Goal: Task Accomplishment & Management: Manage account settings

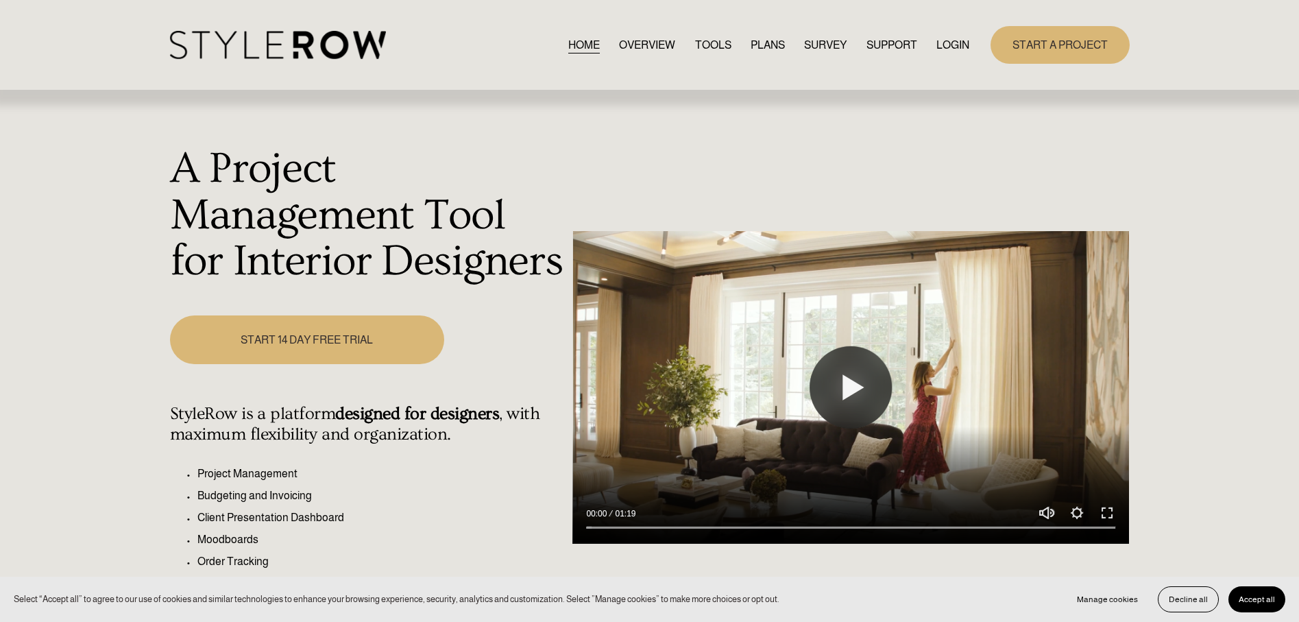
click at [945, 36] on link "LOGIN" at bounding box center [952, 45] width 33 height 19
click at [945, 43] on link "LOGIN" at bounding box center [952, 45] width 33 height 19
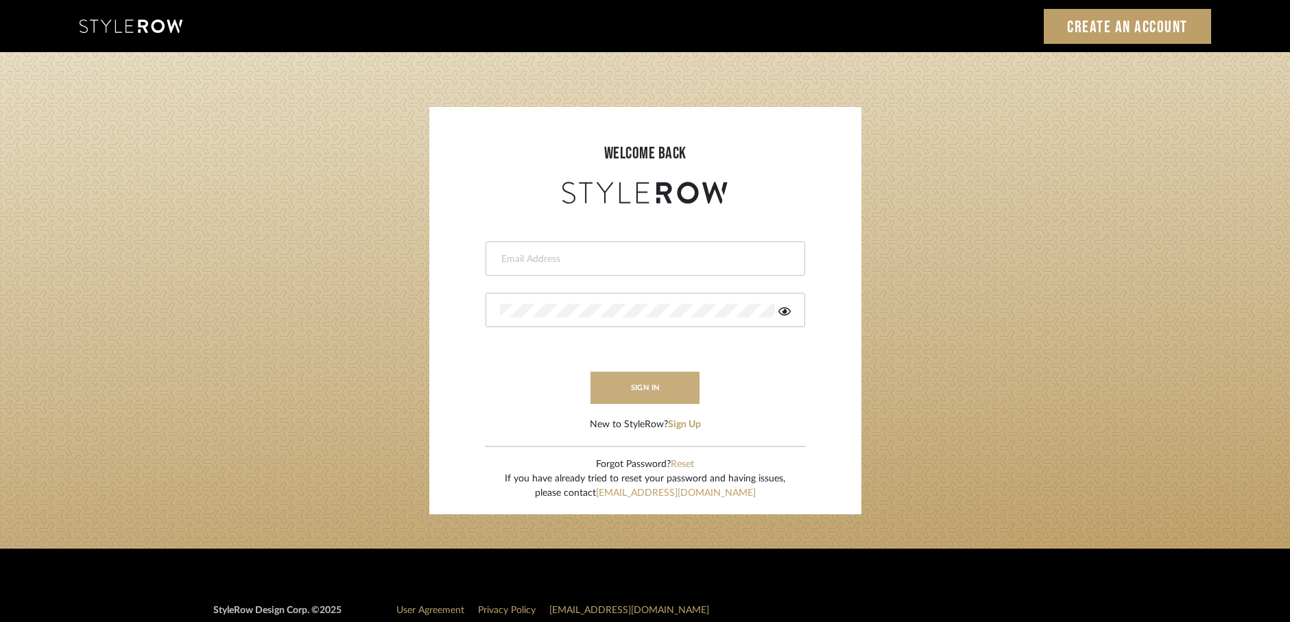
type input "rayeinteriordesign@gmail.com"
click at [653, 385] on button "sign in" at bounding box center [645, 388] width 110 height 32
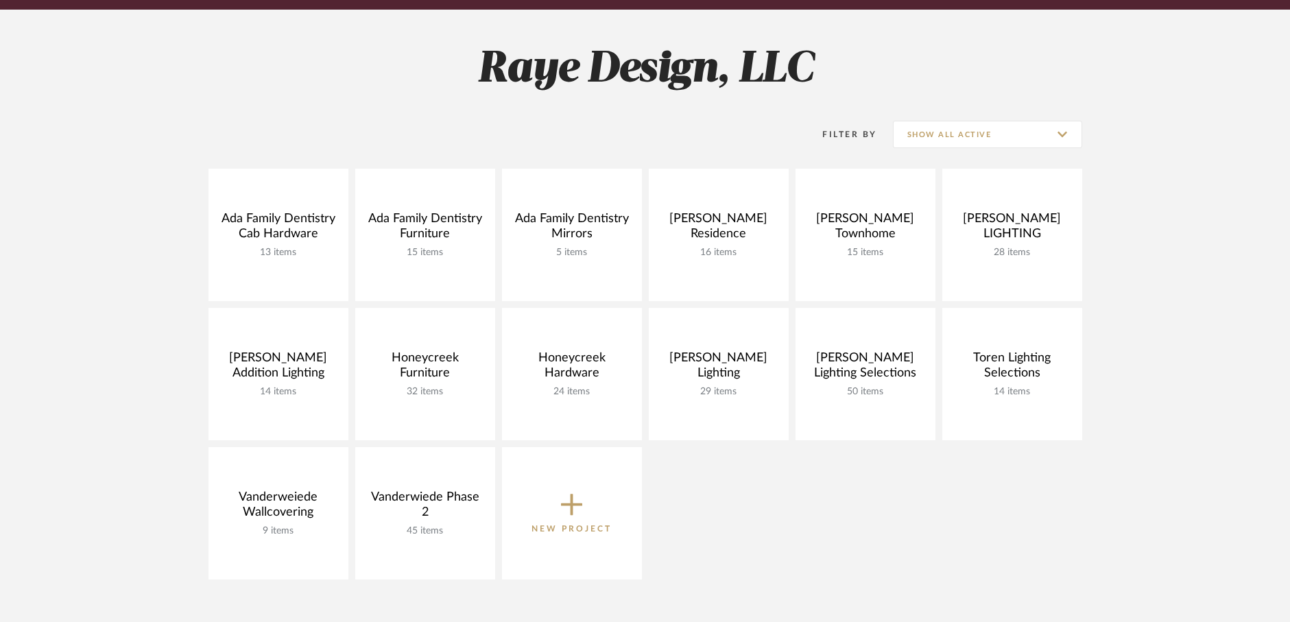
scroll to position [171, 0]
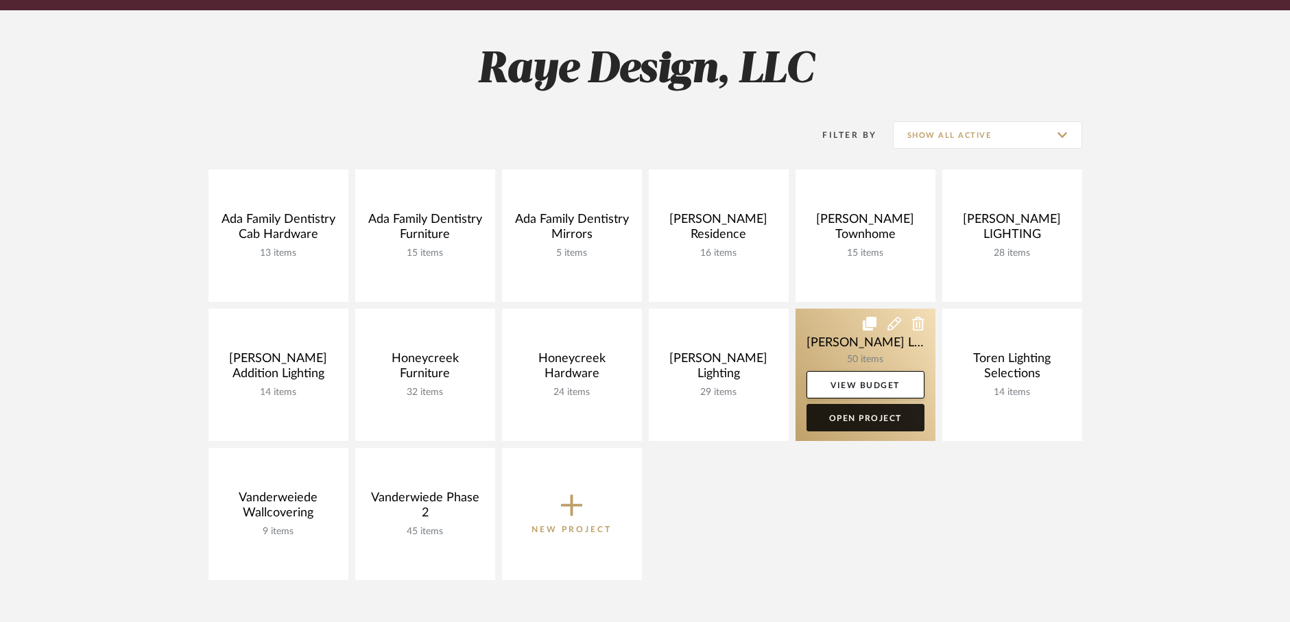
click at [847, 422] on link "Open Project" at bounding box center [865, 417] width 118 height 27
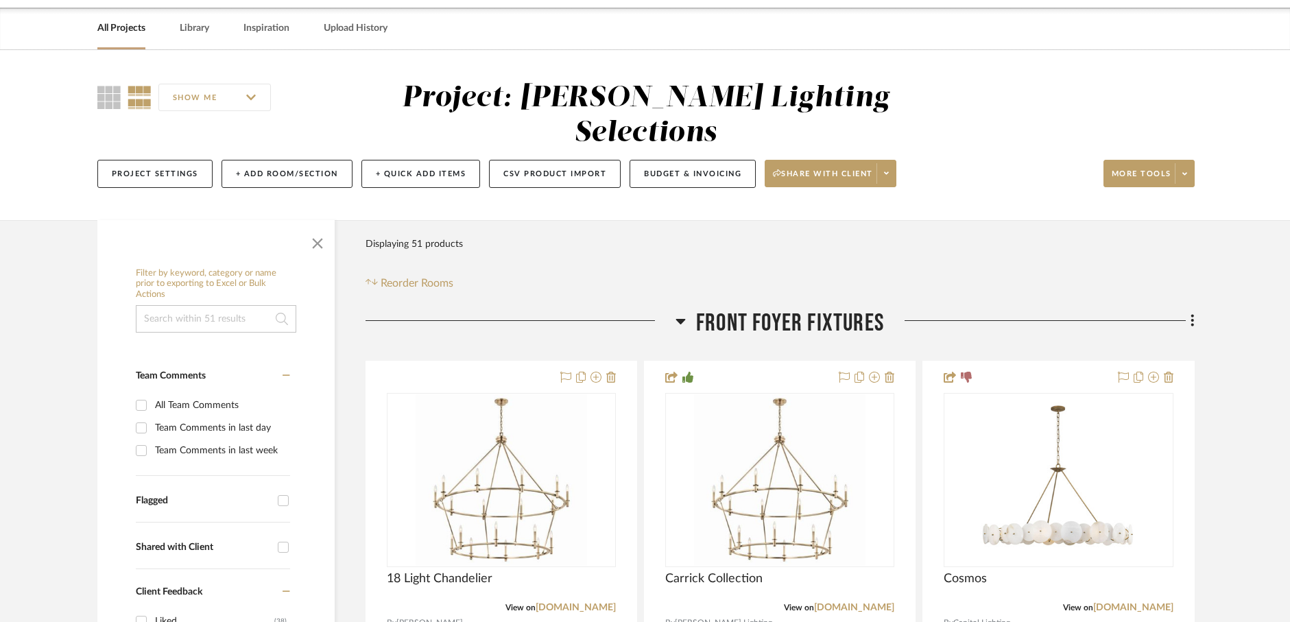
scroll to position [117, 0]
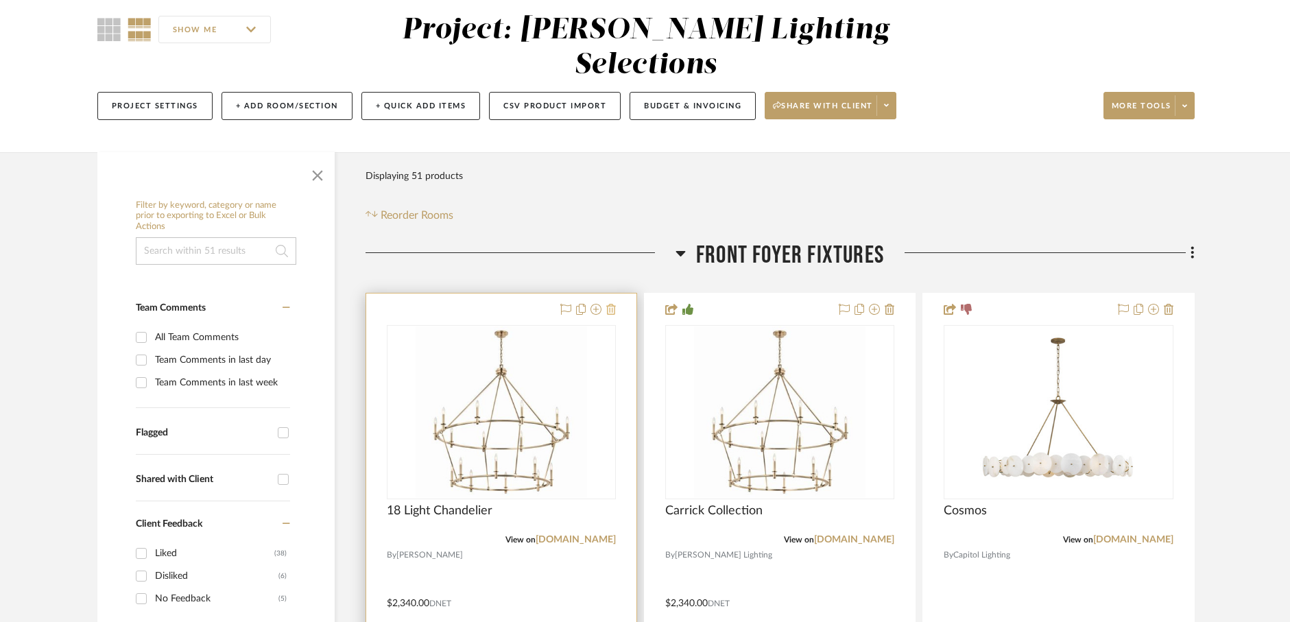
click at [613, 304] on icon at bounding box center [611, 309] width 10 height 11
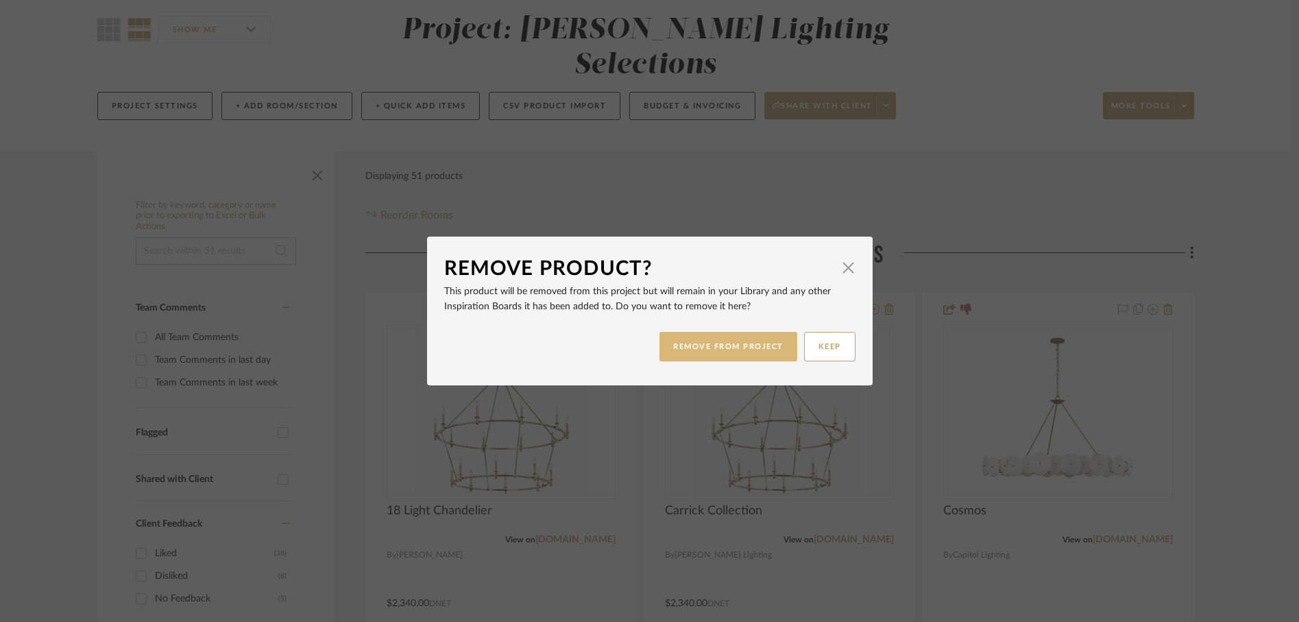
click at [677, 348] on button "REMOVE FROM PROJECT" at bounding box center [729, 346] width 138 height 29
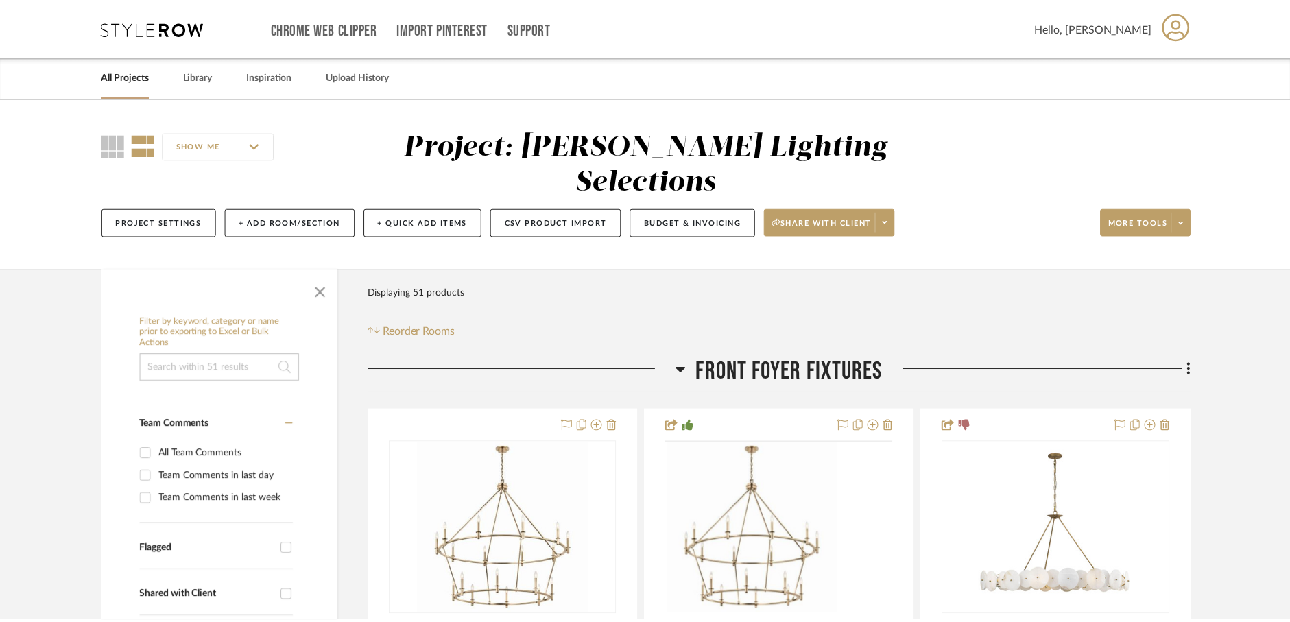
scroll to position [117, 0]
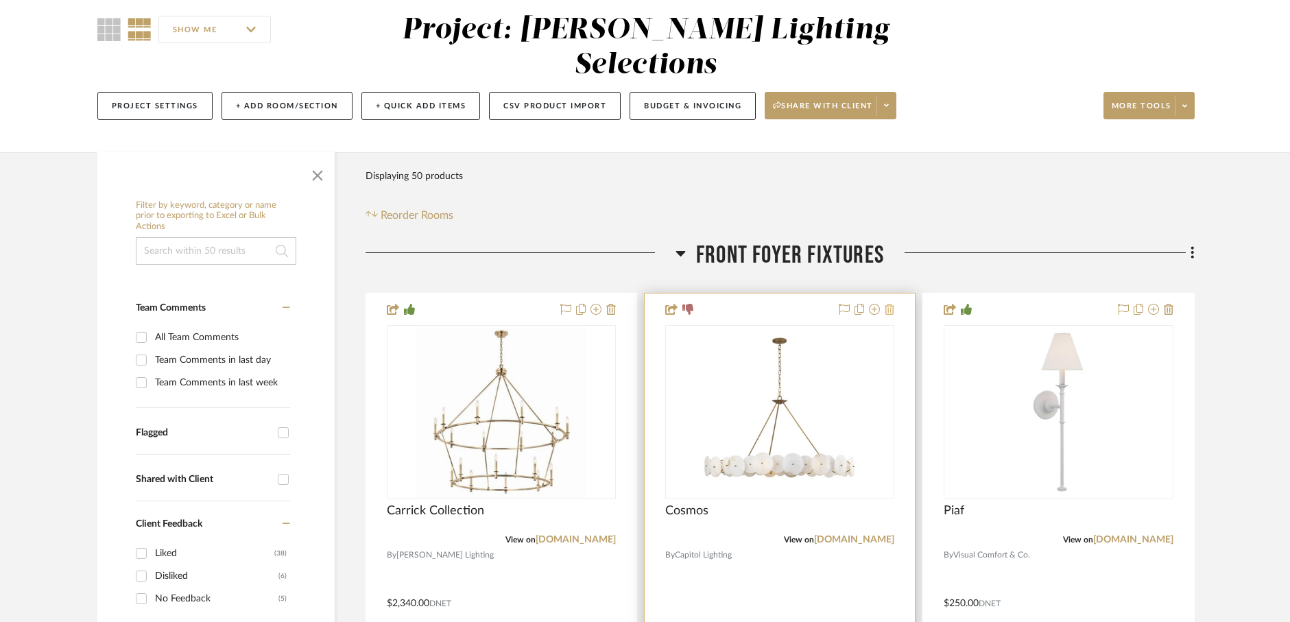
click at [891, 304] on icon at bounding box center [889, 309] width 10 height 11
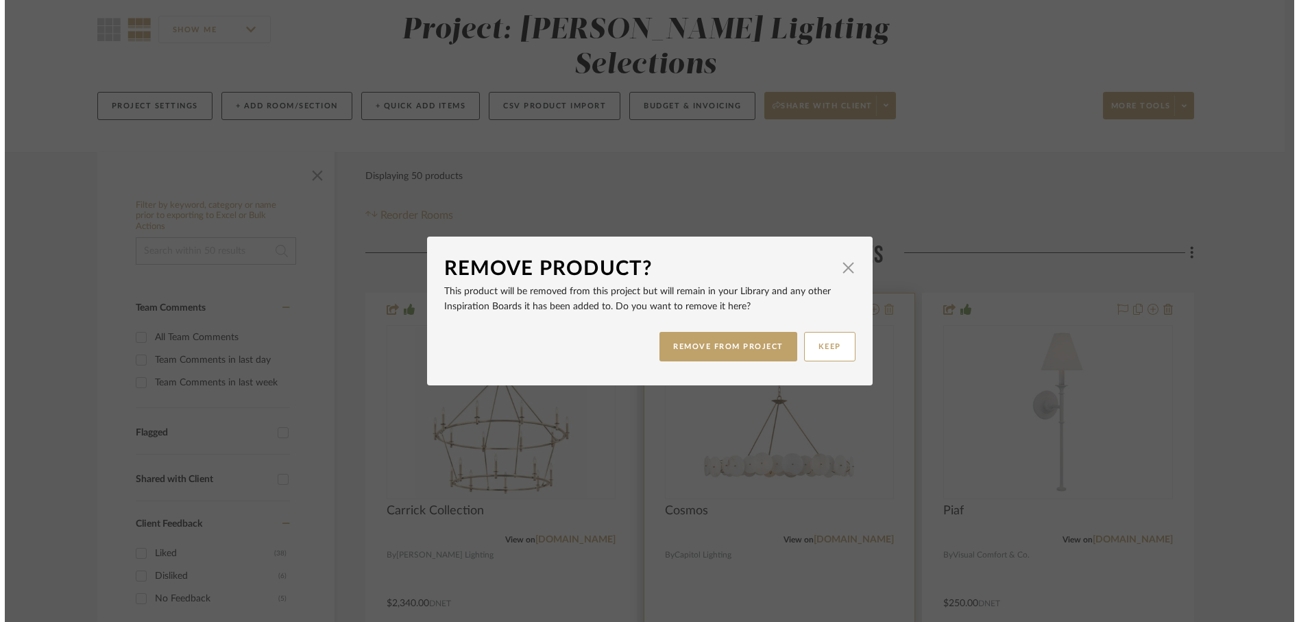
scroll to position [0, 0]
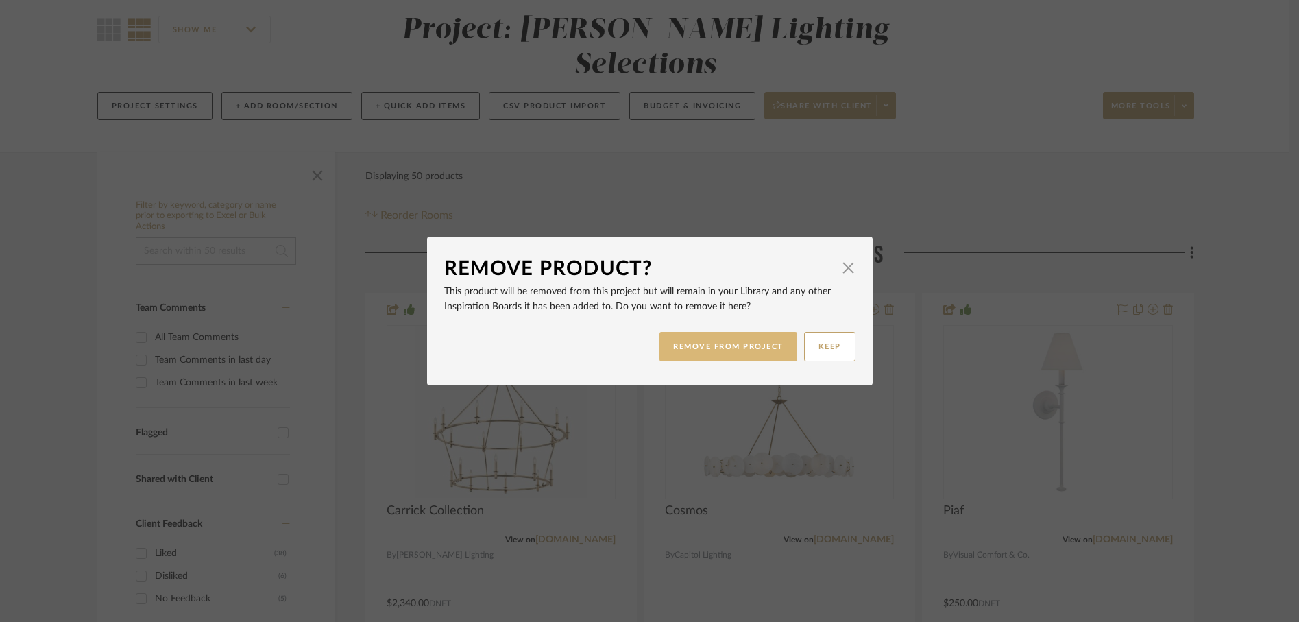
click at [758, 354] on button "REMOVE FROM PROJECT" at bounding box center [729, 346] width 138 height 29
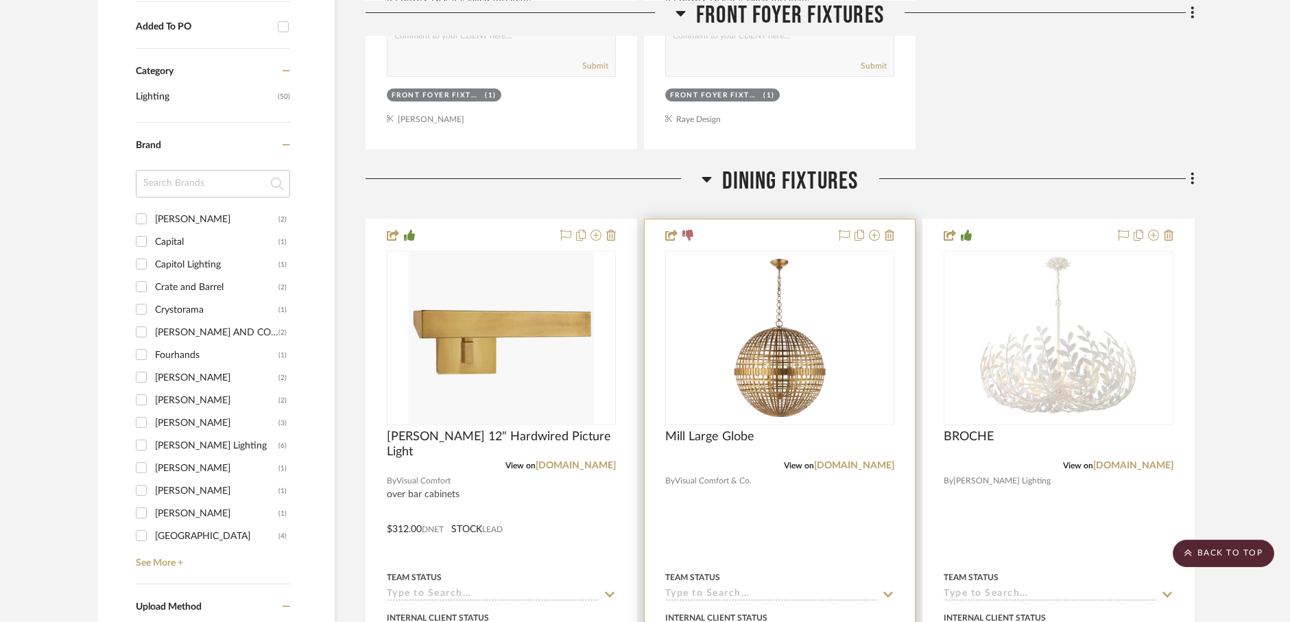
scroll to position [862, 0]
click at [888, 229] on icon at bounding box center [889, 234] width 10 height 11
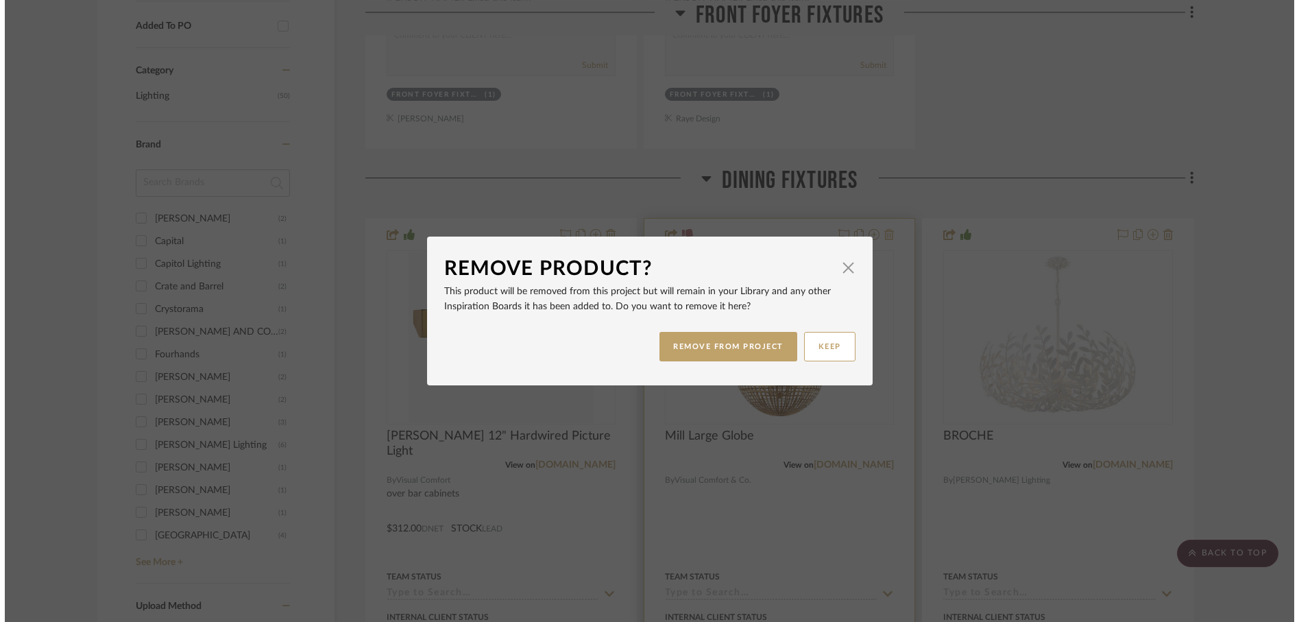
scroll to position [0, 0]
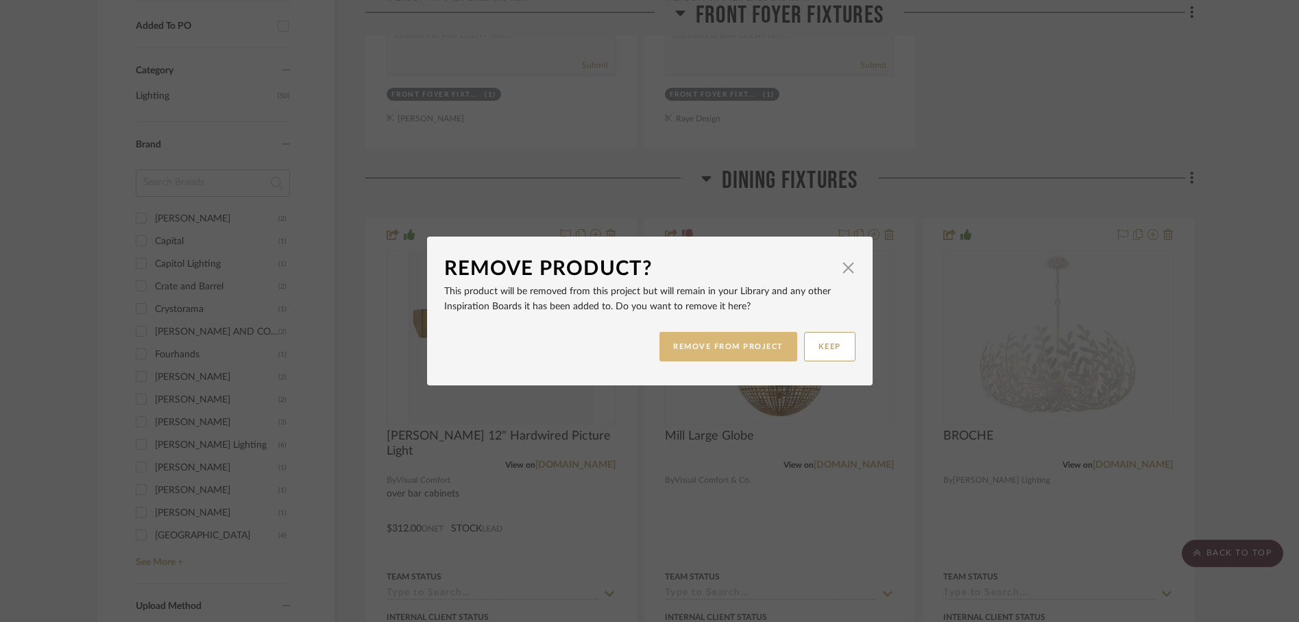
click at [742, 354] on button "REMOVE FROM PROJECT" at bounding box center [729, 346] width 138 height 29
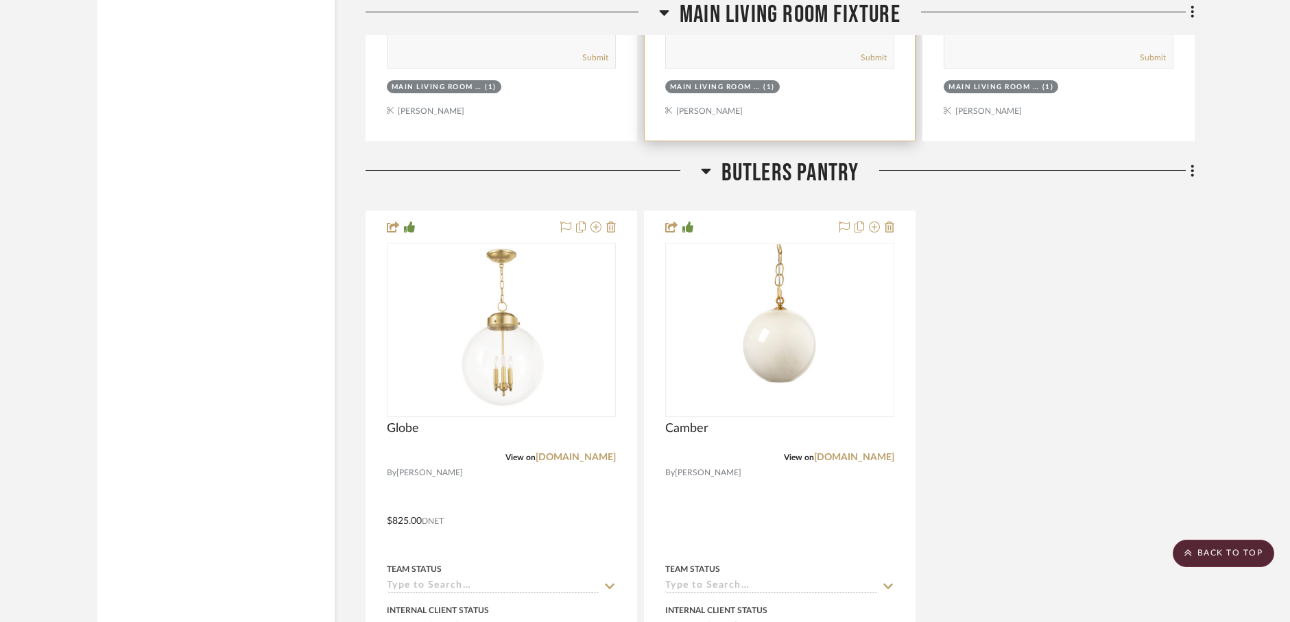
scroll to position [4891, 0]
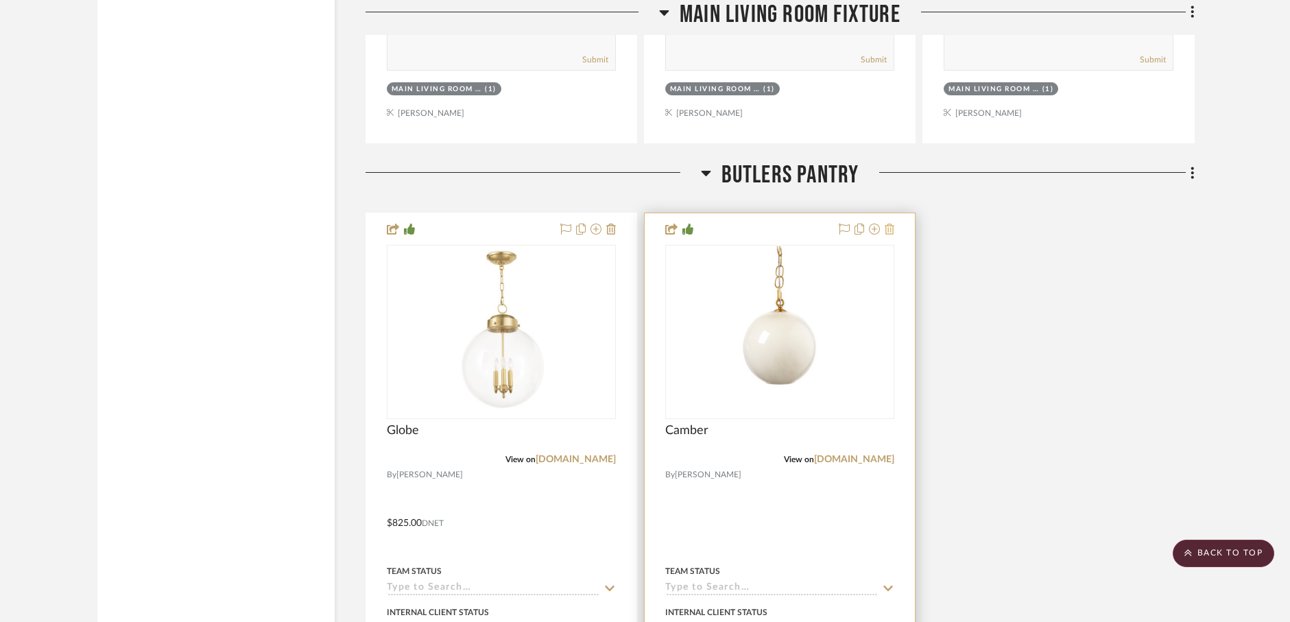
click at [888, 223] on icon at bounding box center [889, 228] width 10 height 11
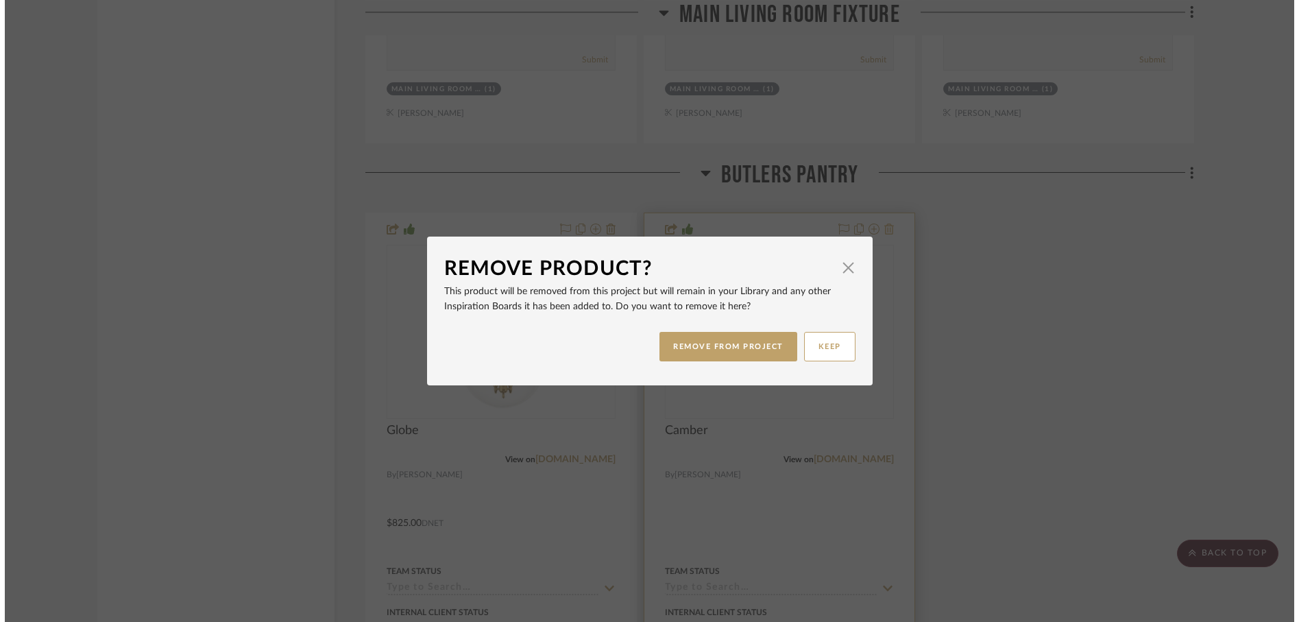
scroll to position [0, 0]
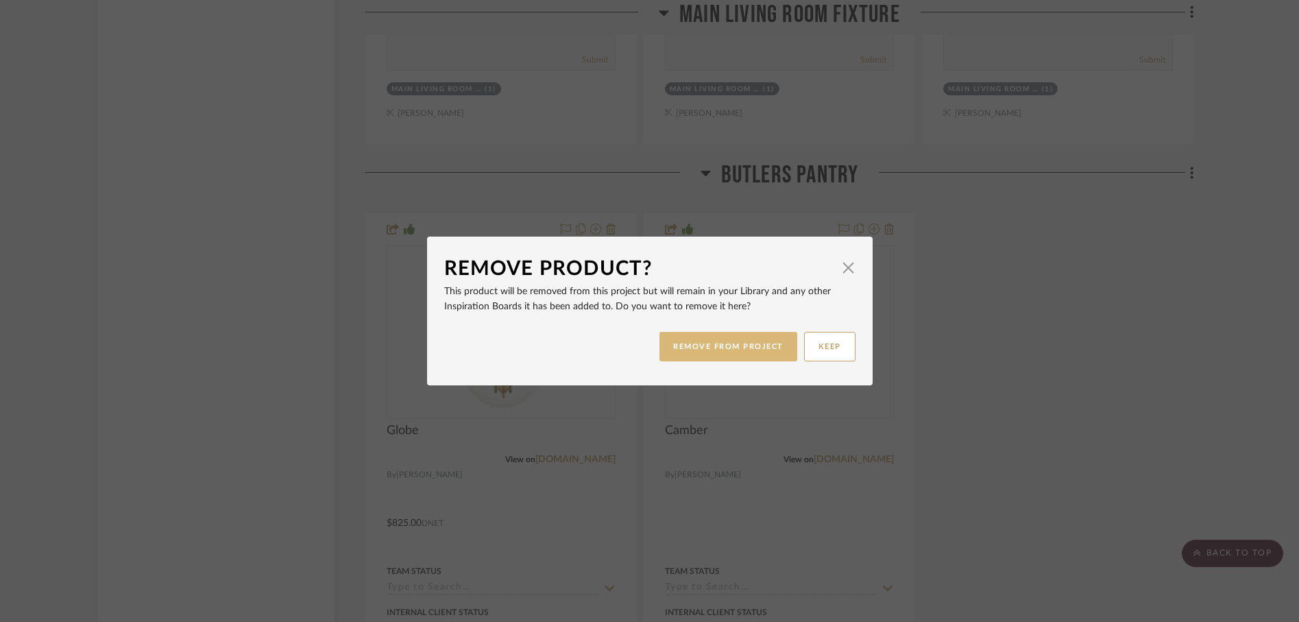
click at [758, 345] on button "REMOVE FROM PROJECT" at bounding box center [729, 346] width 138 height 29
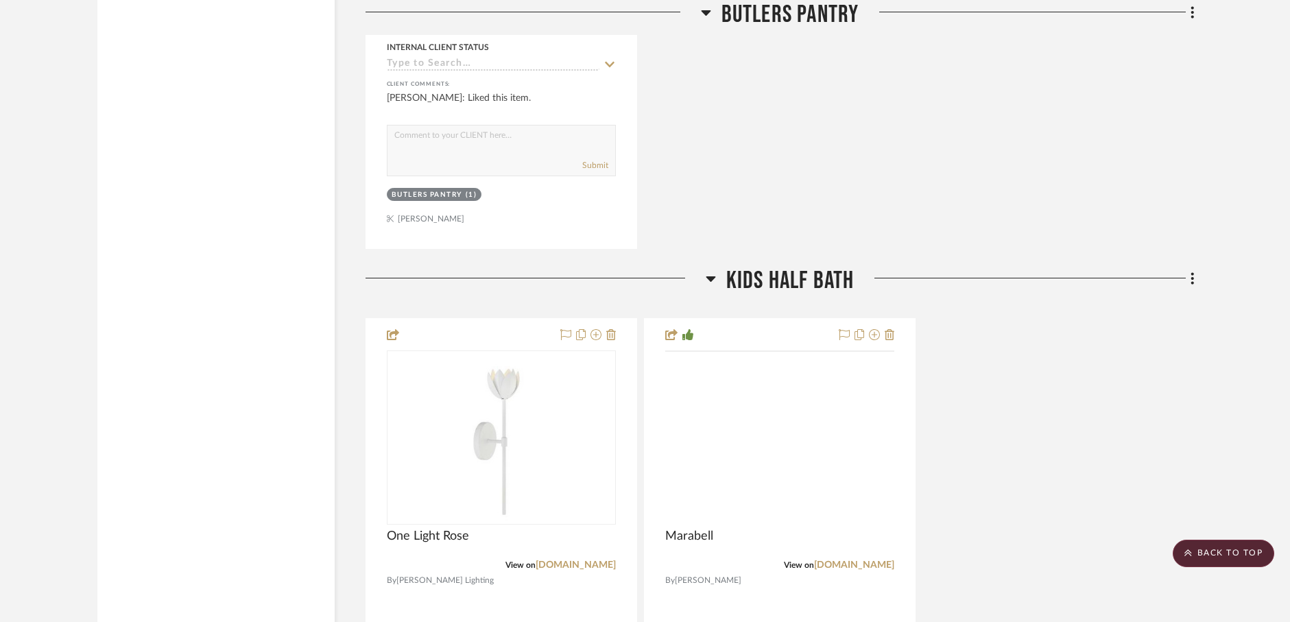
scroll to position [5478, 0]
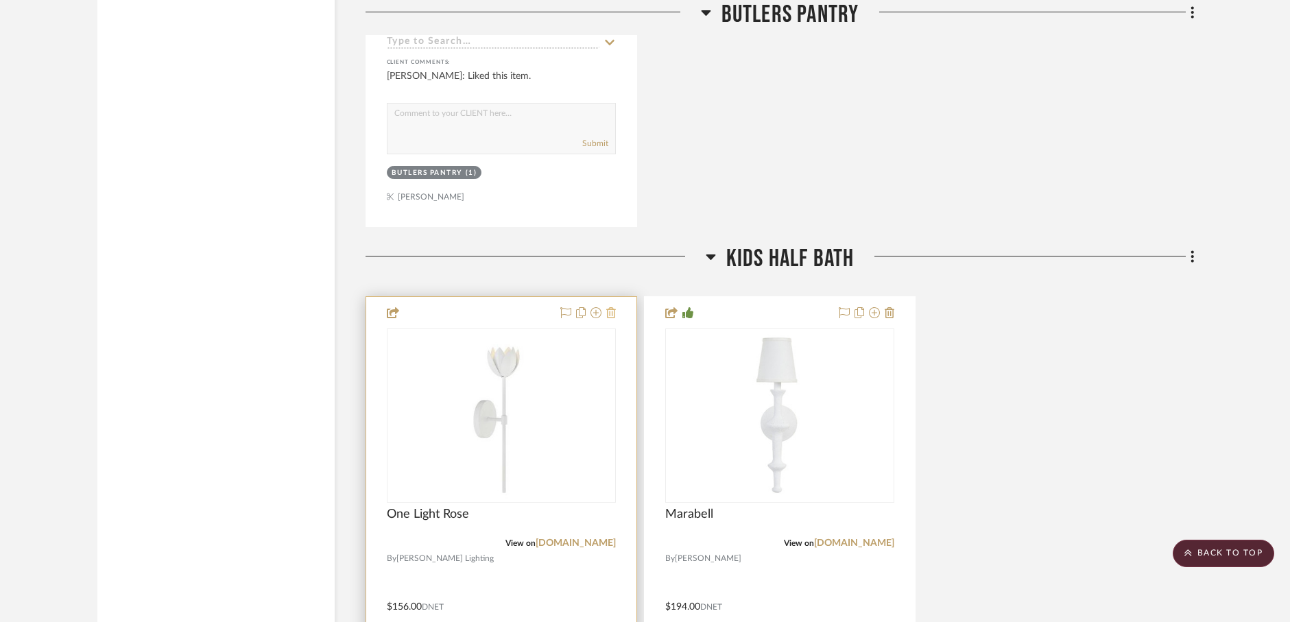
click at [612, 307] on icon at bounding box center [611, 312] width 10 height 11
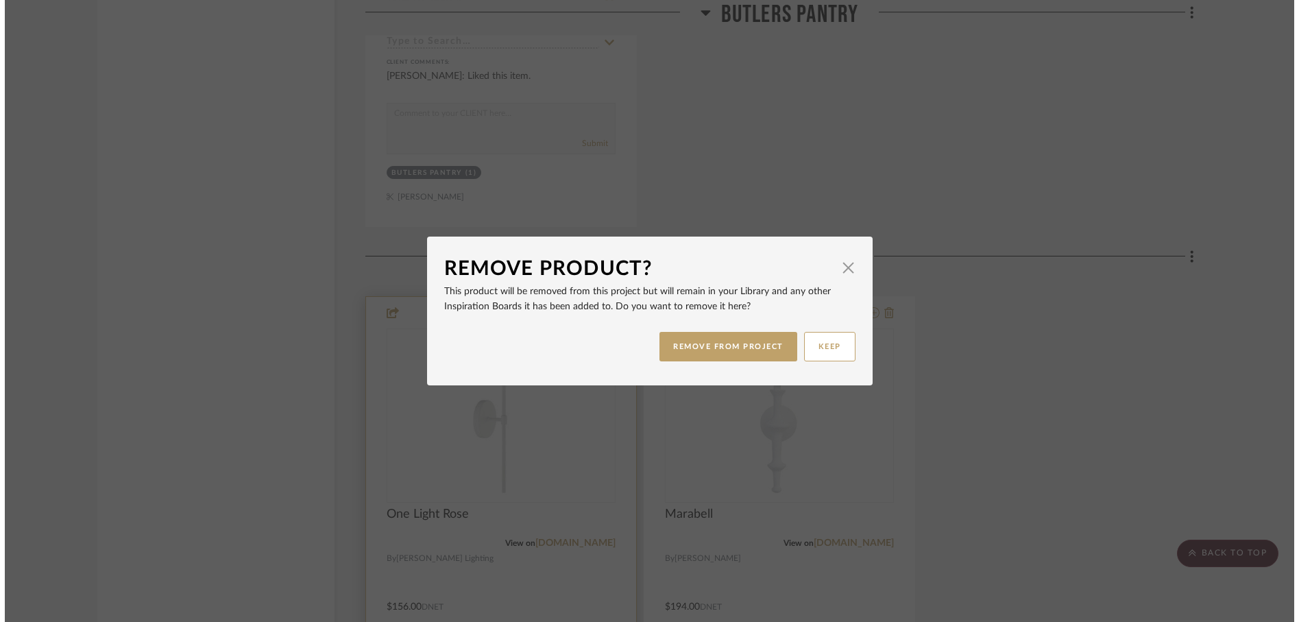
scroll to position [0, 0]
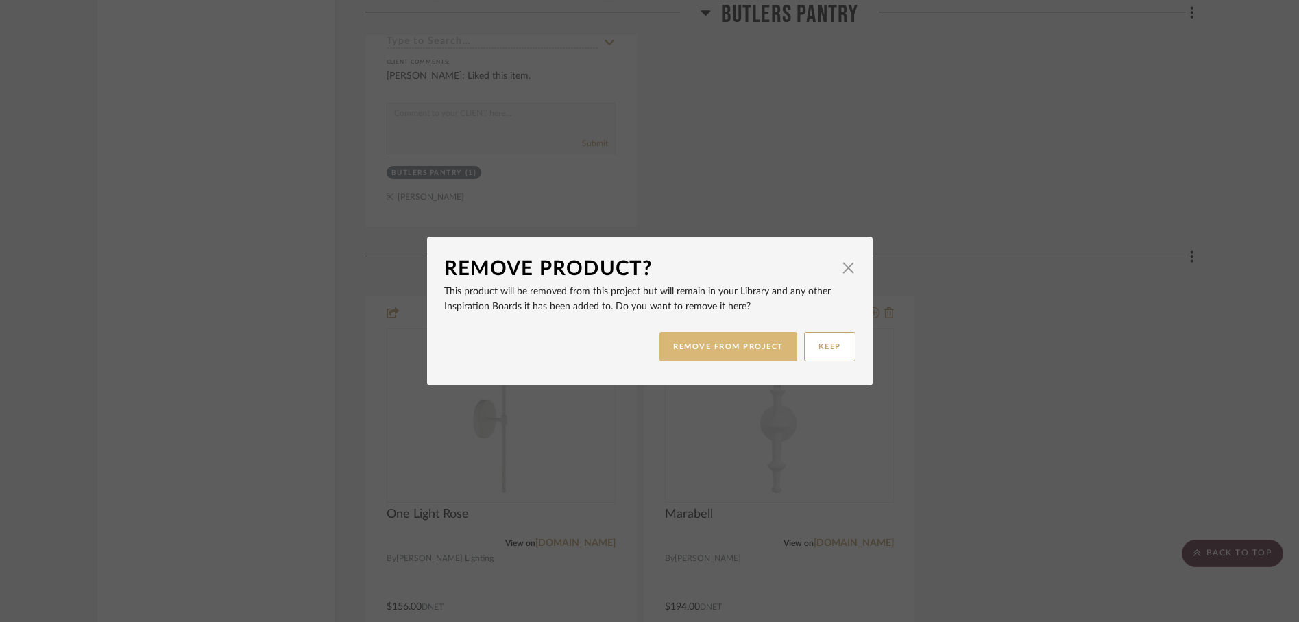
click at [679, 344] on button "REMOVE FROM PROJECT" at bounding box center [729, 346] width 138 height 29
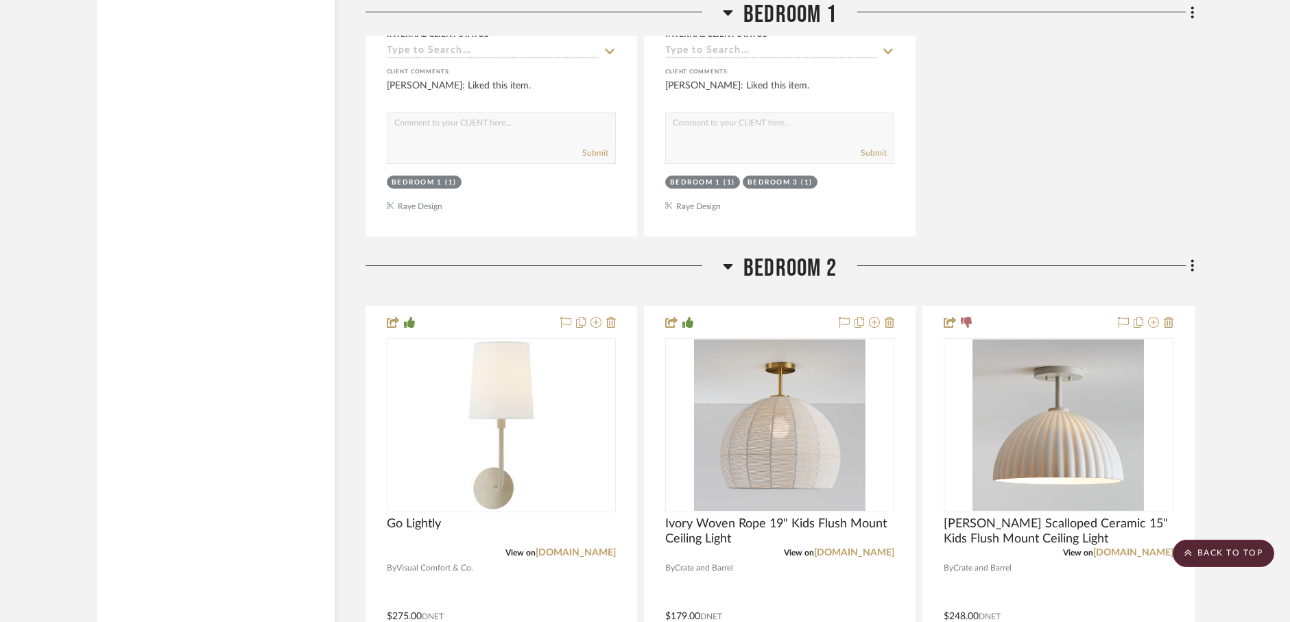
scroll to position [10836, 0]
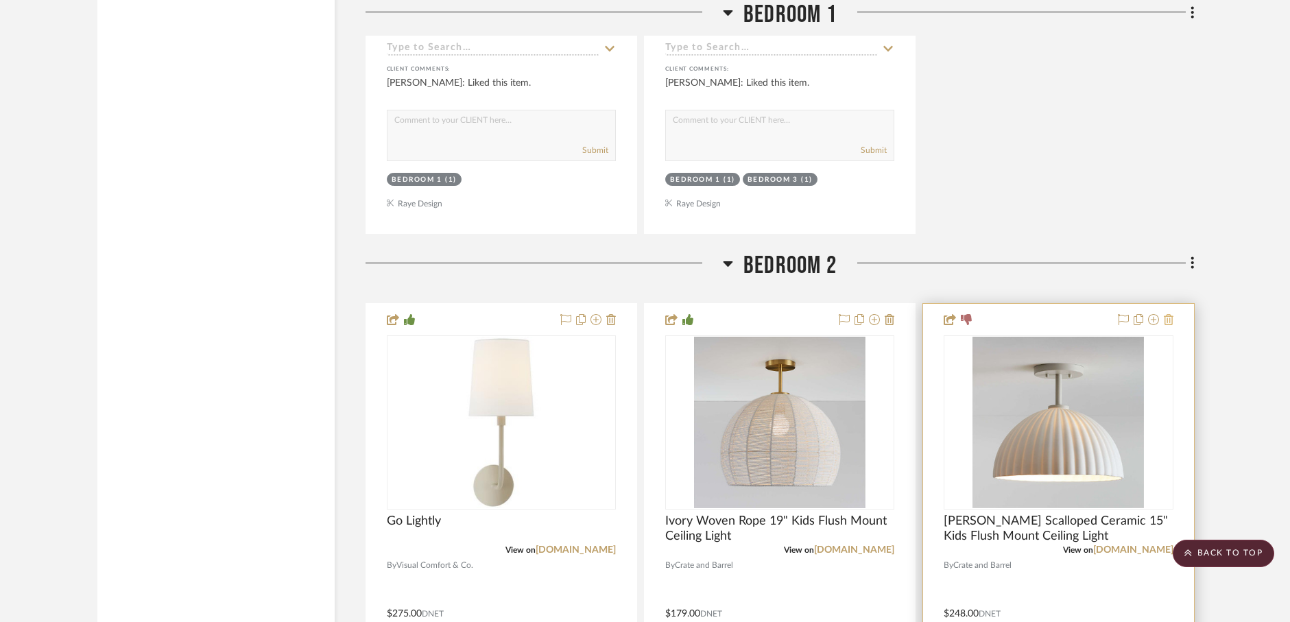
click at [1168, 314] on icon at bounding box center [1168, 319] width 10 height 11
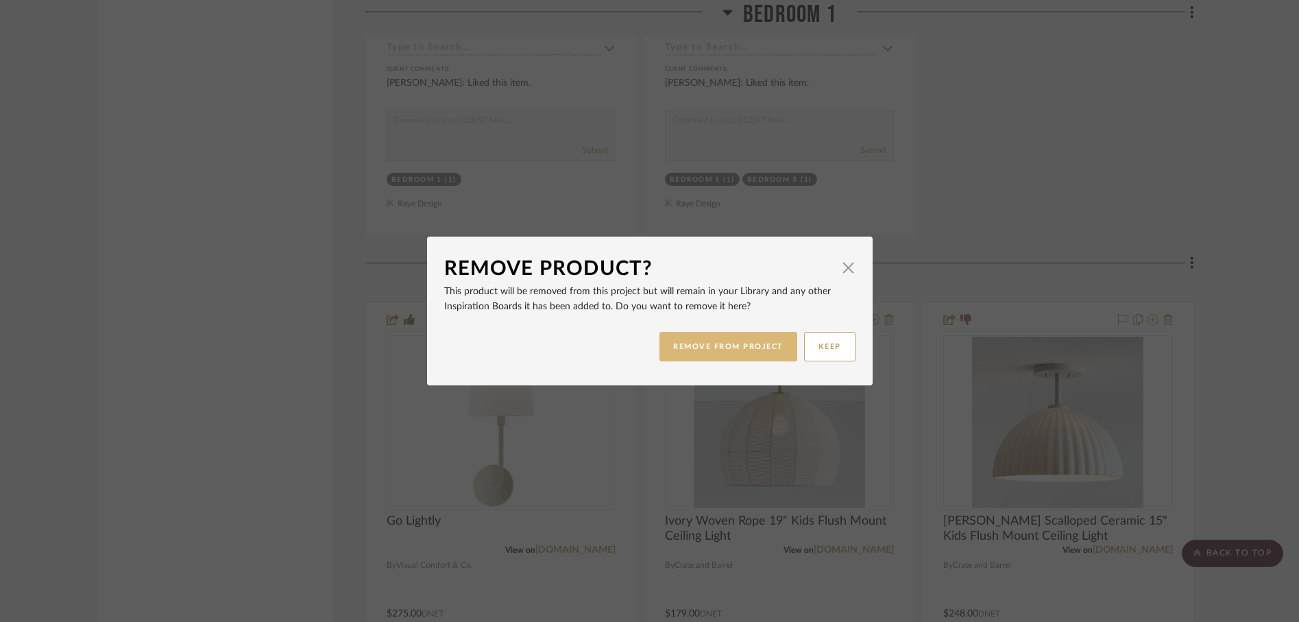
click at [753, 348] on button "REMOVE FROM PROJECT" at bounding box center [729, 346] width 138 height 29
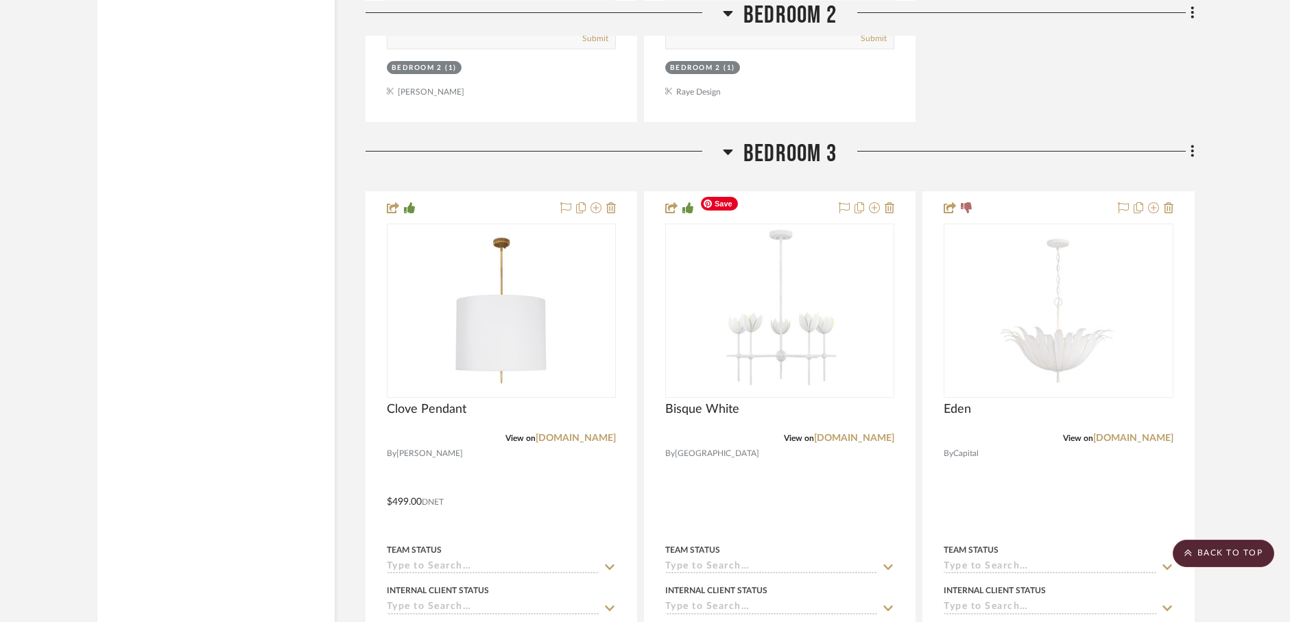
scroll to position [11617, 0]
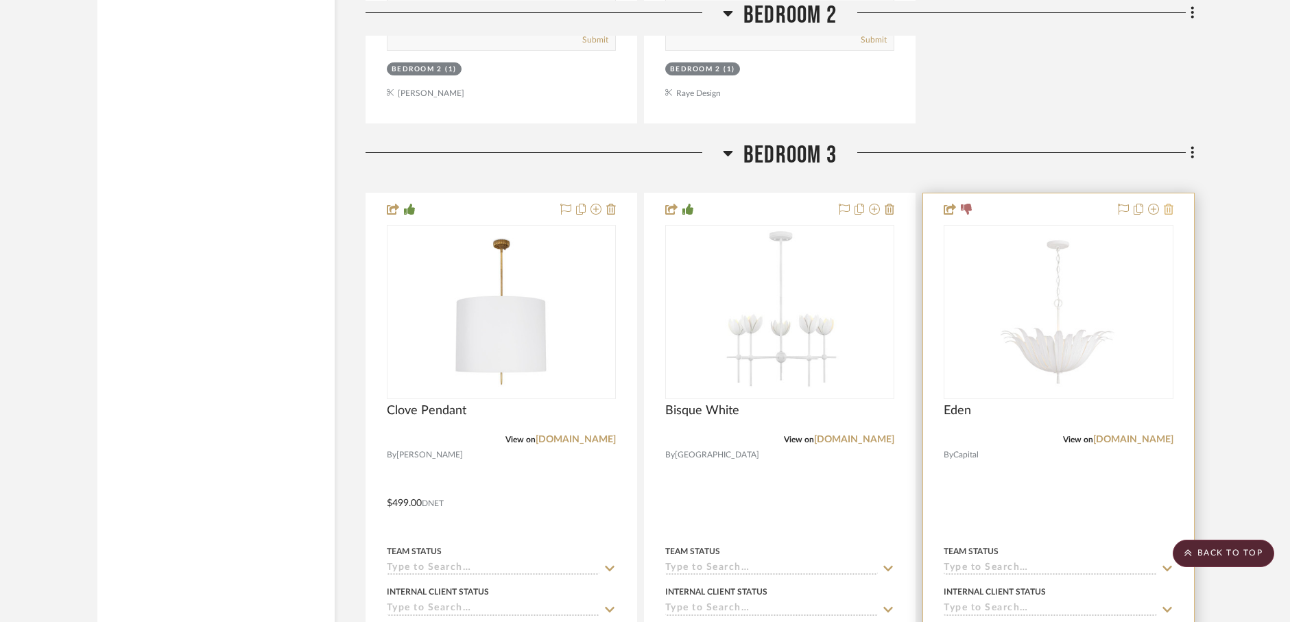
click at [1170, 204] on icon at bounding box center [1168, 209] width 10 height 11
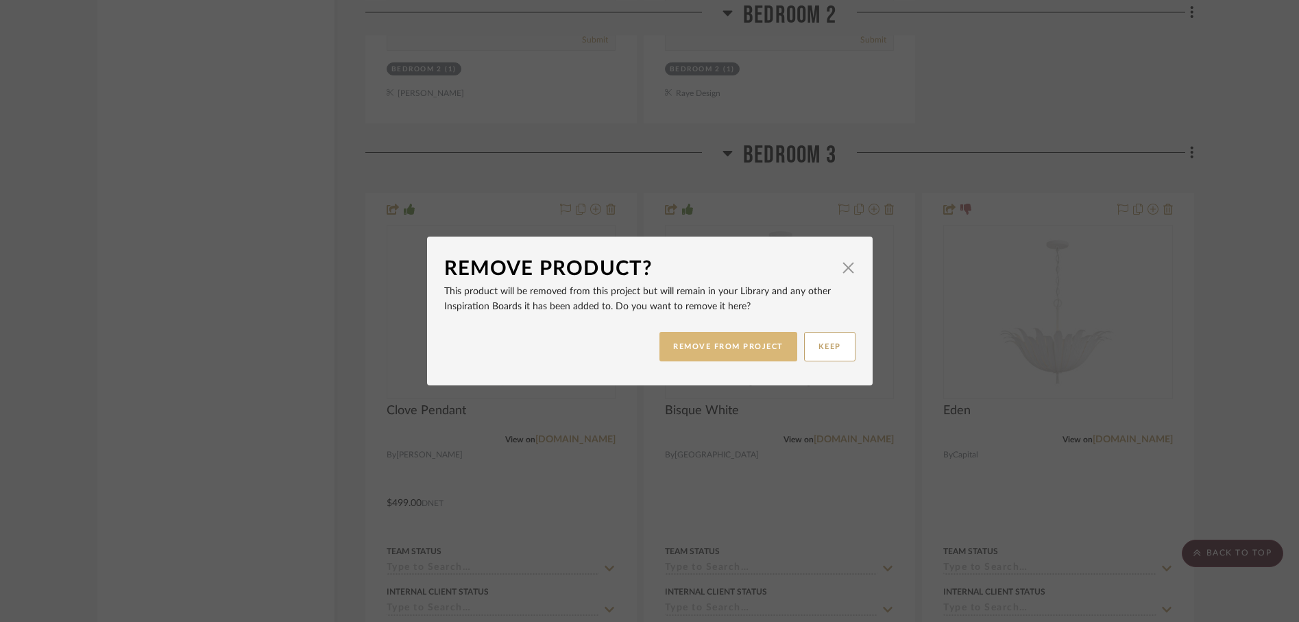
click at [721, 346] on button "REMOVE FROM PROJECT" at bounding box center [729, 346] width 138 height 29
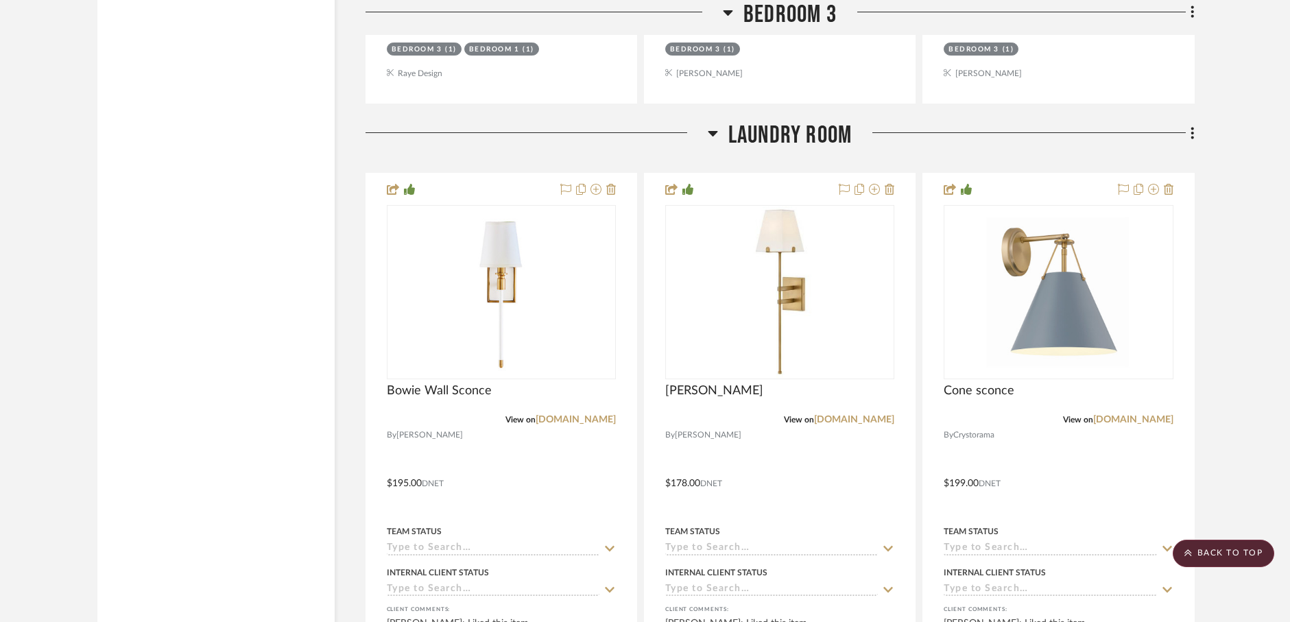
scroll to position [12304, 0]
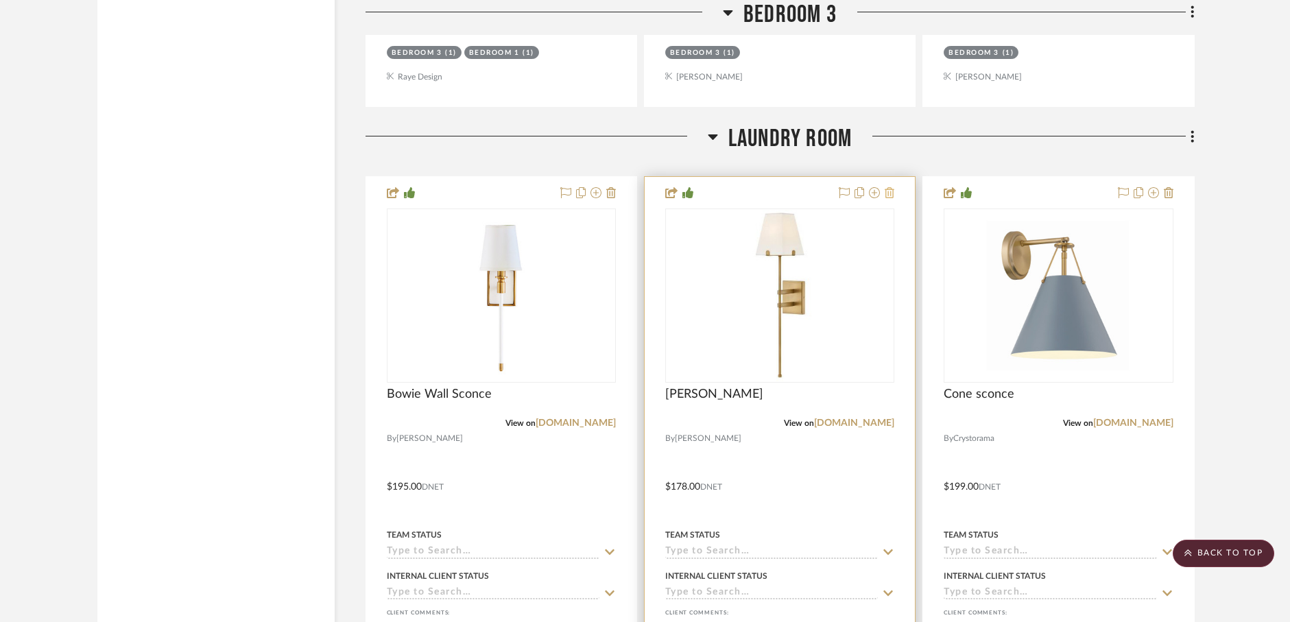
click at [887, 187] on icon at bounding box center [889, 192] width 10 height 11
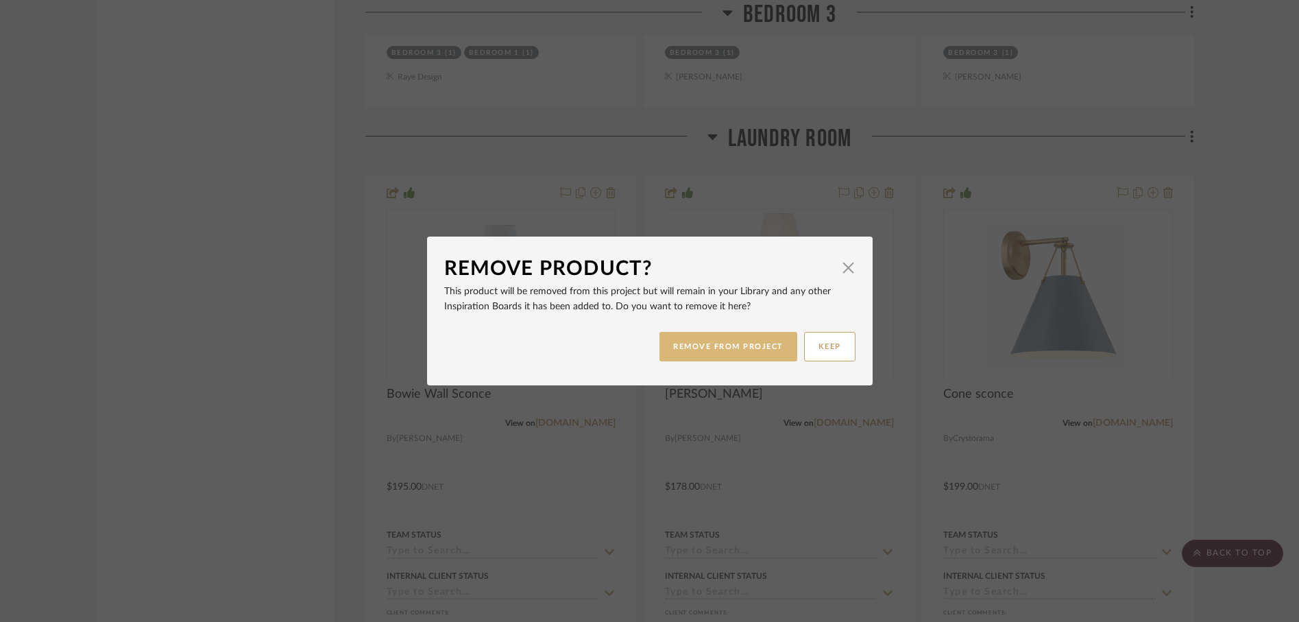
click at [718, 353] on button "REMOVE FROM PROJECT" at bounding box center [729, 346] width 138 height 29
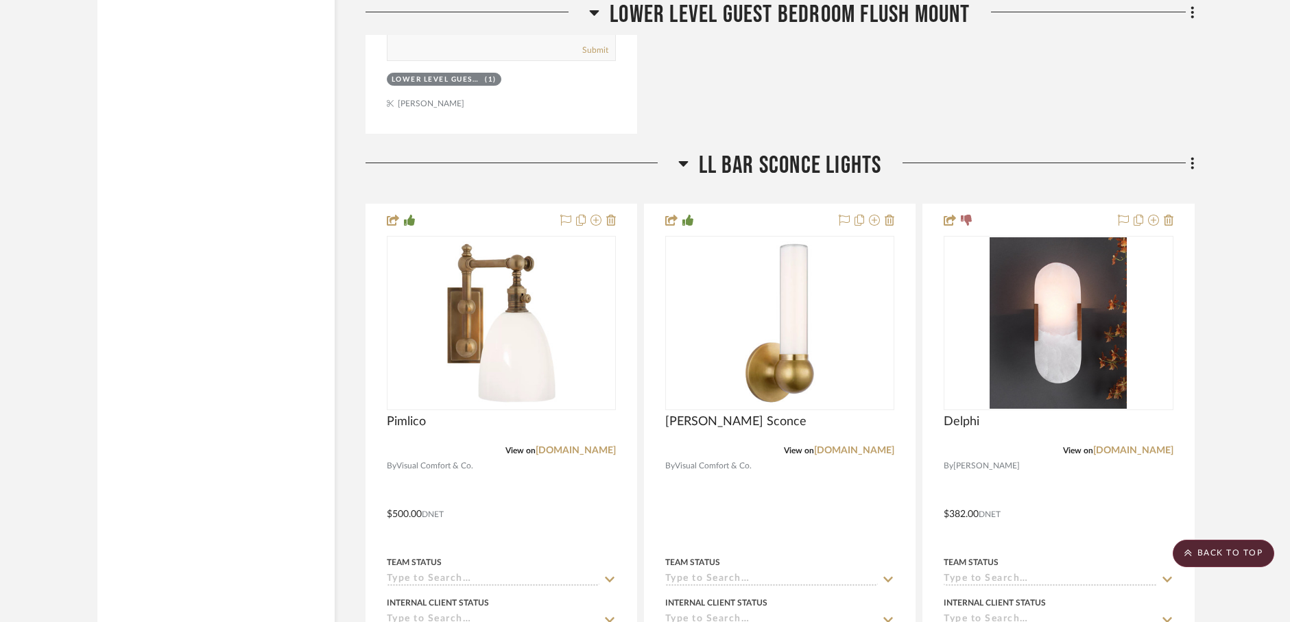
scroll to position [14287, 0]
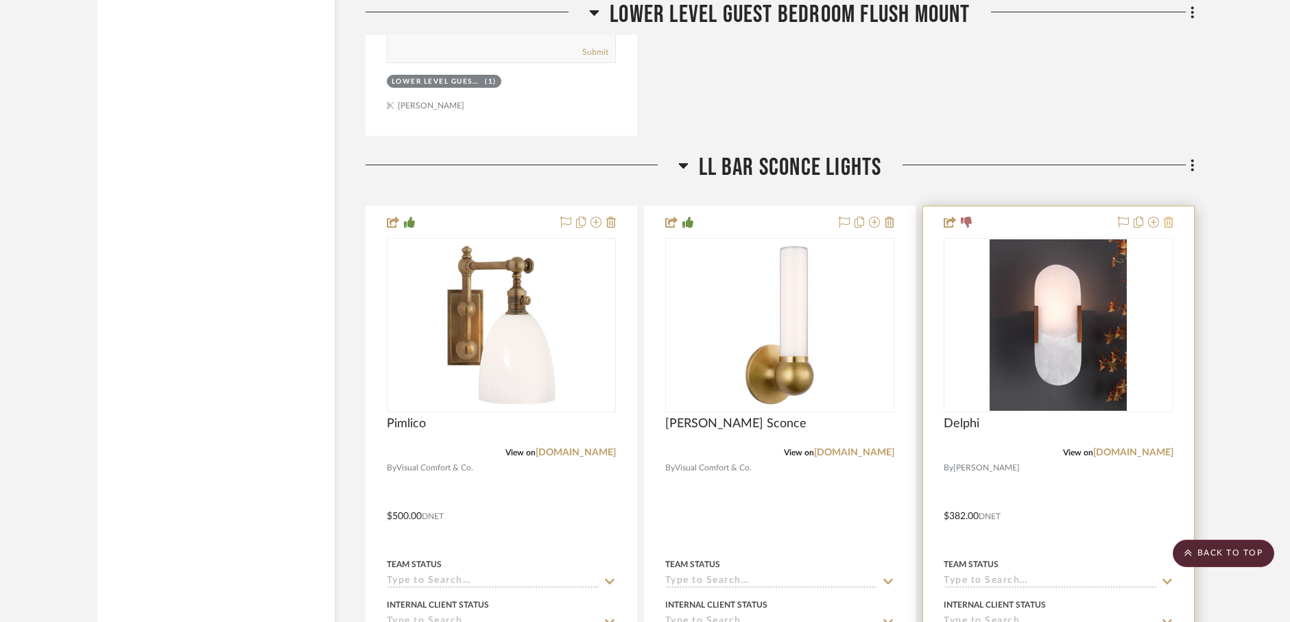
click at [1172, 217] on icon at bounding box center [1168, 222] width 10 height 11
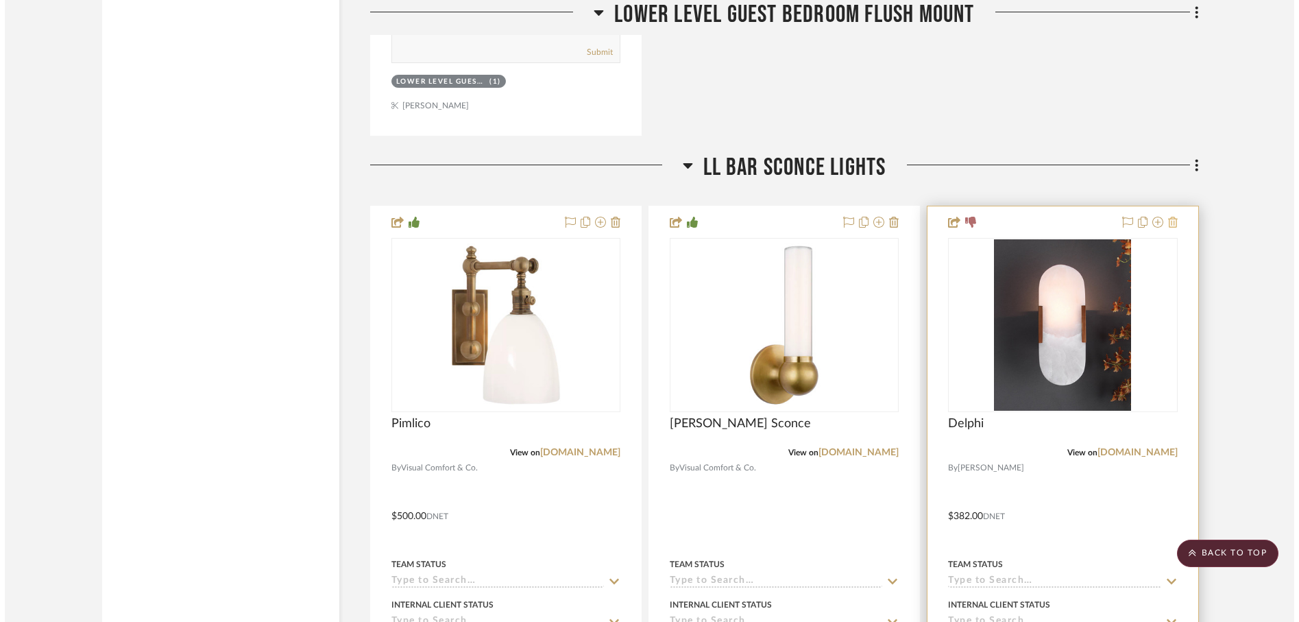
scroll to position [0, 0]
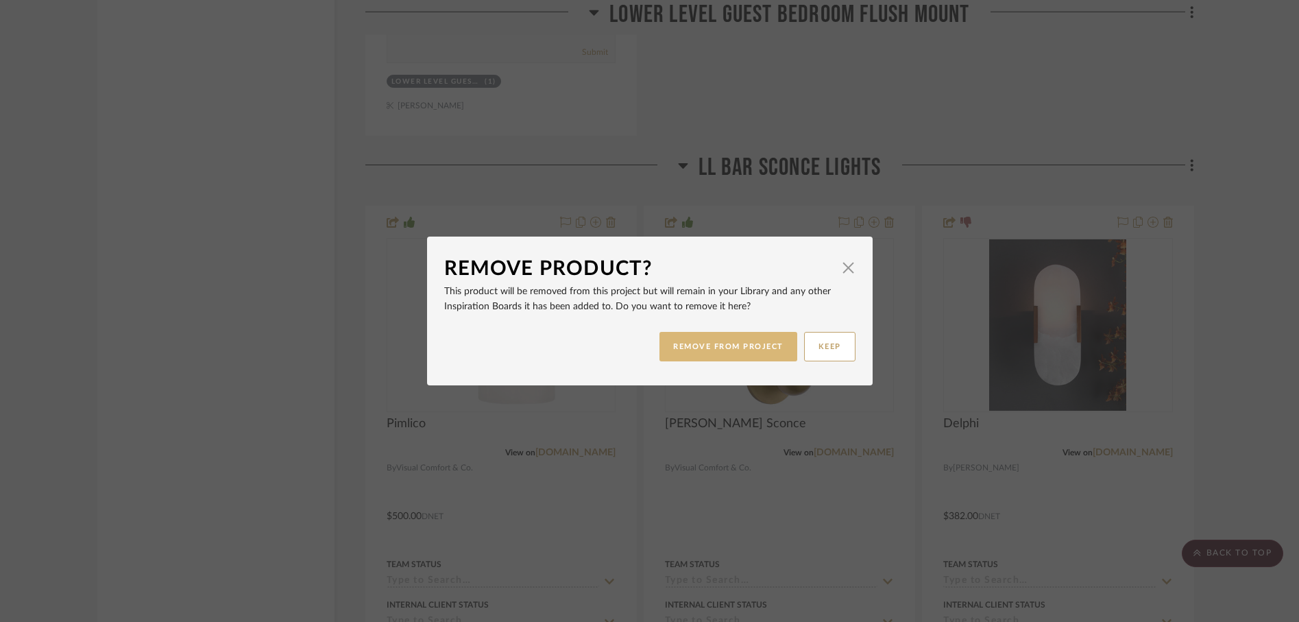
click at [752, 348] on button "REMOVE FROM PROJECT" at bounding box center [729, 346] width 138 height 29
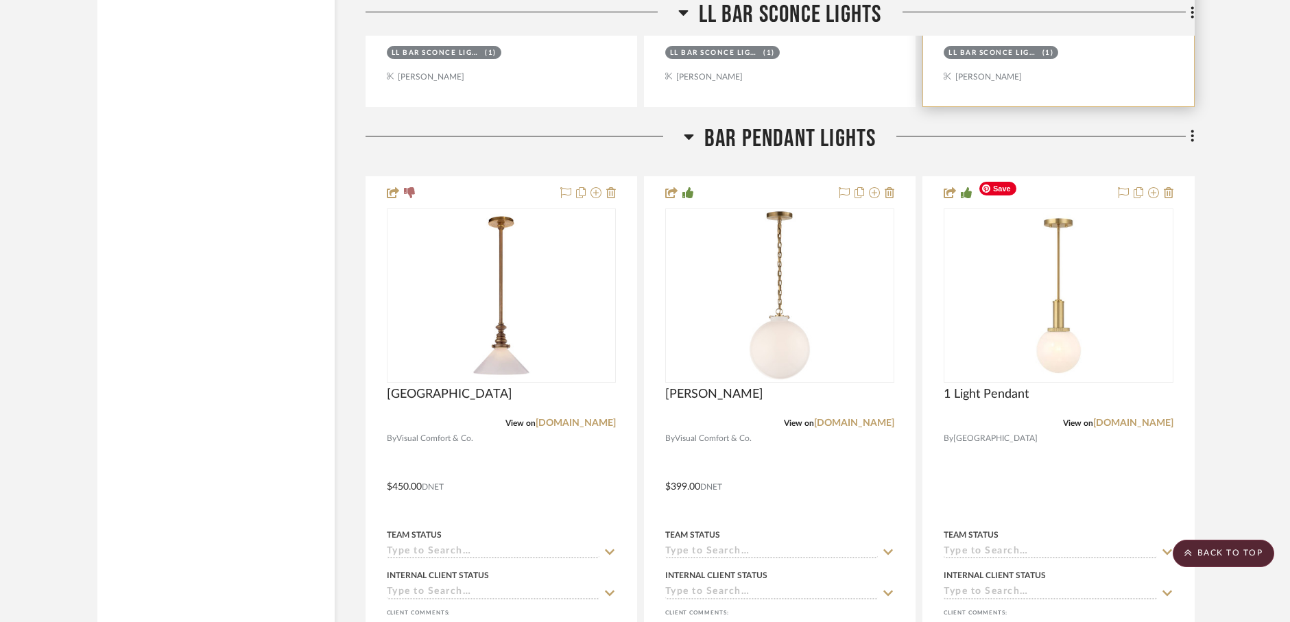
scroll to position [14986, 0]
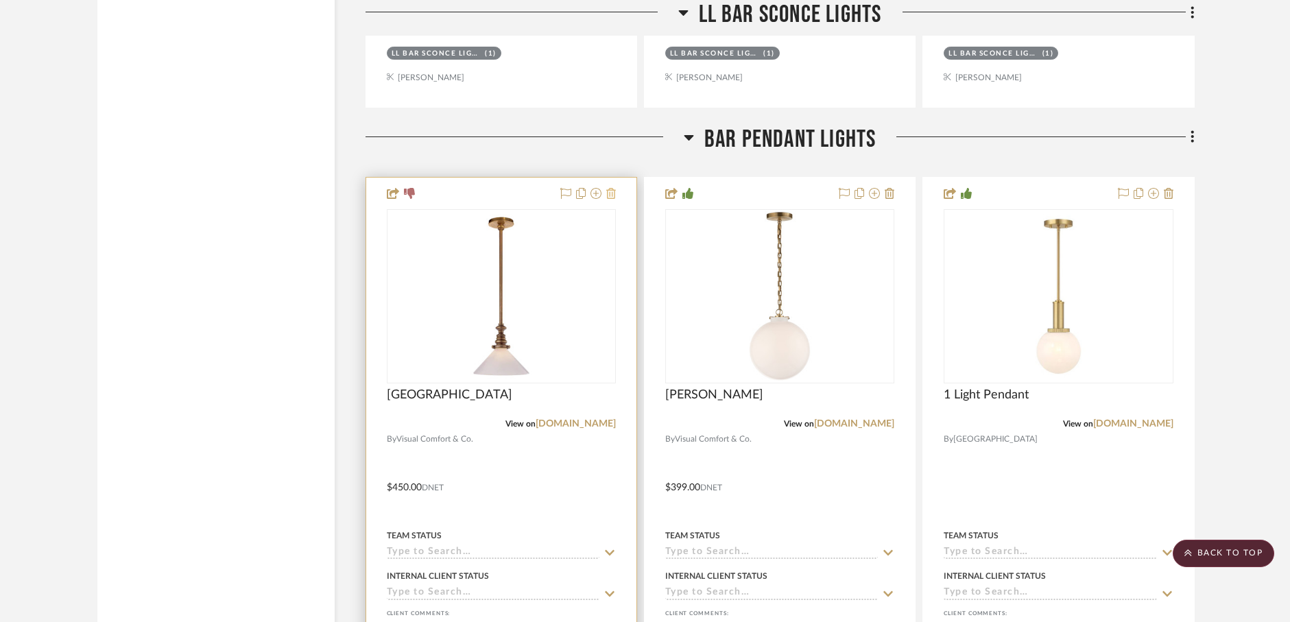
click at [612, 188] on icon at bounding box center [611, 193] width 10 height 11
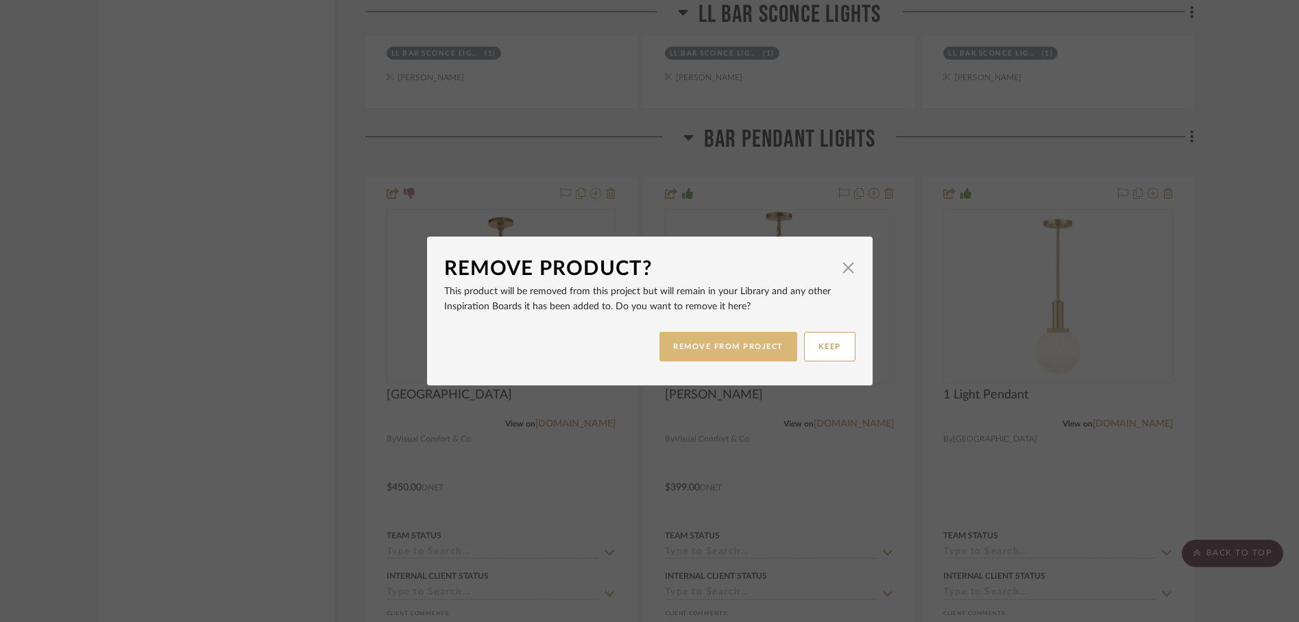
click at [692, 341] on button "REMOVE FROM PROJECT" at bounding box center [729, 346] width 138 height 29
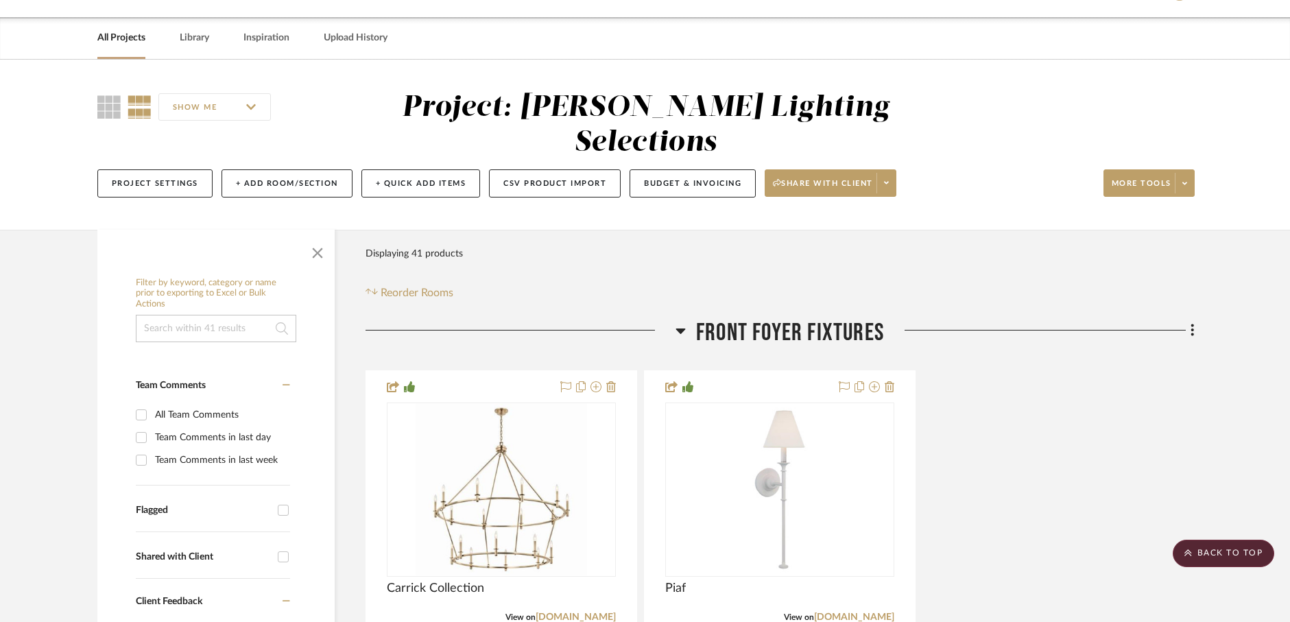
scroll to position [5, 0]
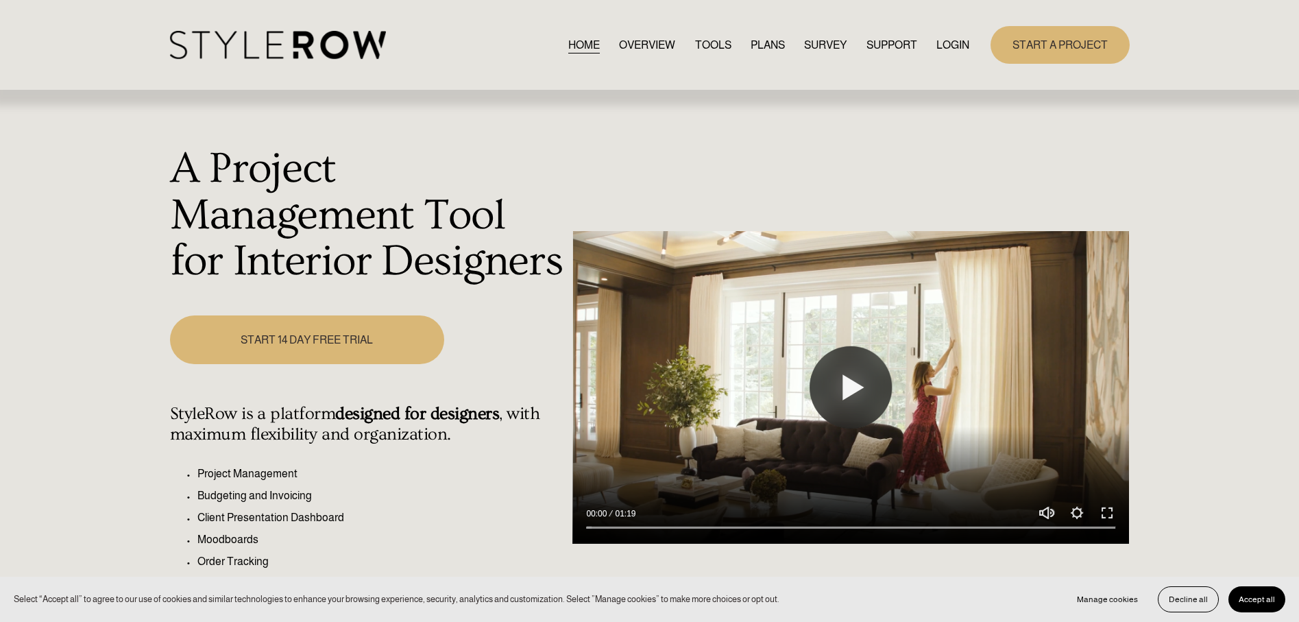
click at [946, 44] on link "LOGIN" at bounding box center [952, 45] width 33 height 19
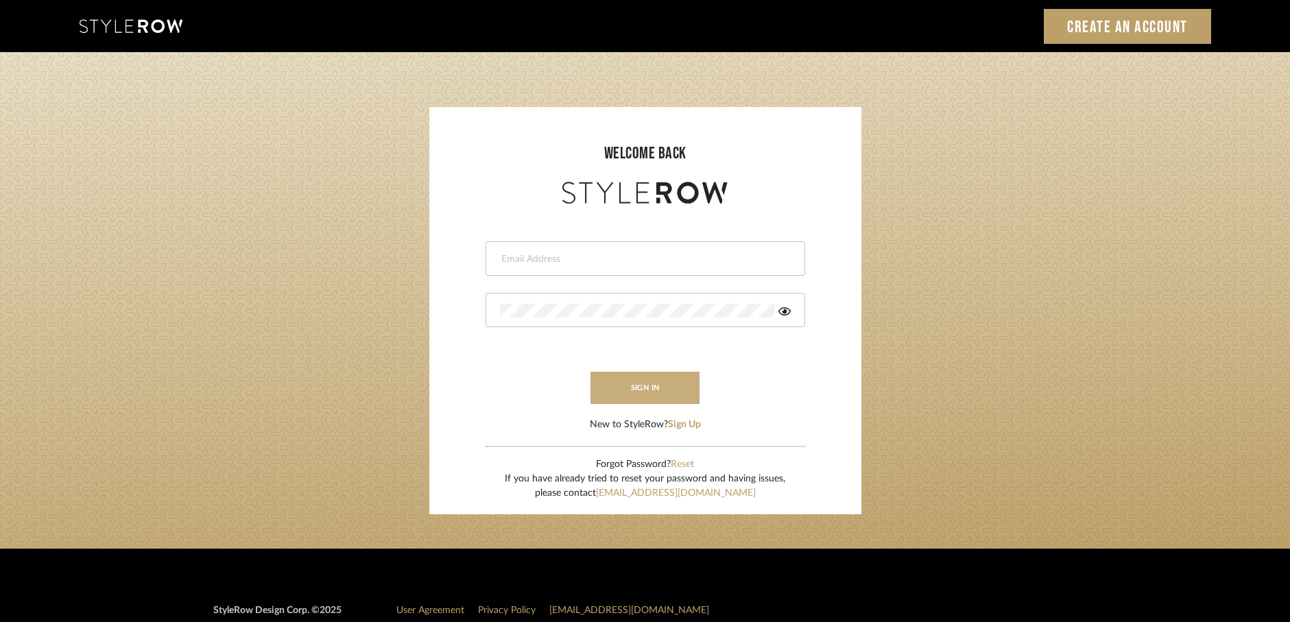
type input "[EMAIL_ADDRESS][DOMAIN_NAME]"
click at [690, 391] on button "sign in" at bounding box center [645, 388] width 110 height 32
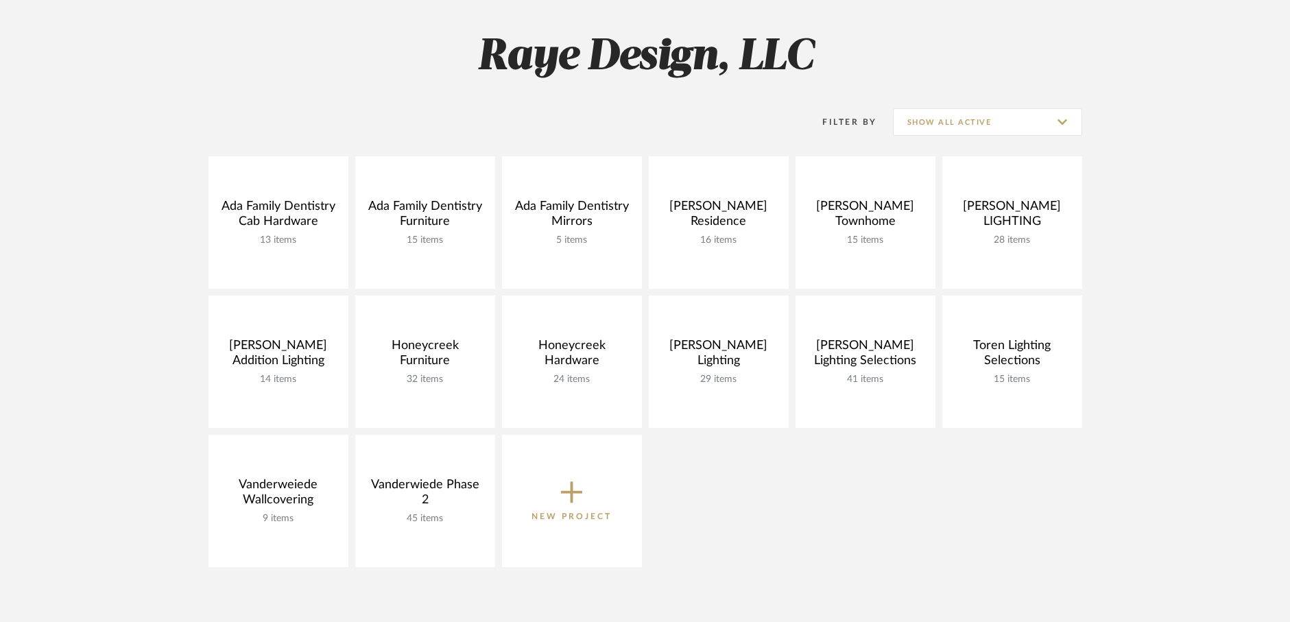
scroll to position [180, 0]
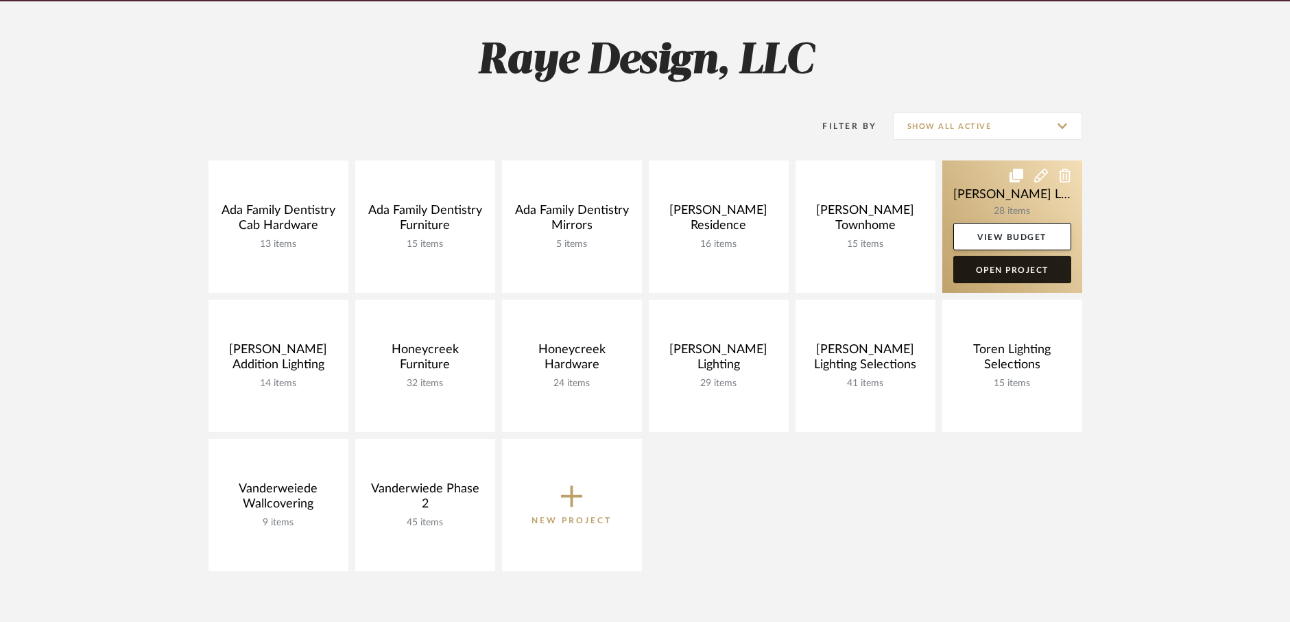
click at [1016, 271] on link "Open Project" at bounding box center [1012, 269] width 118 height 27
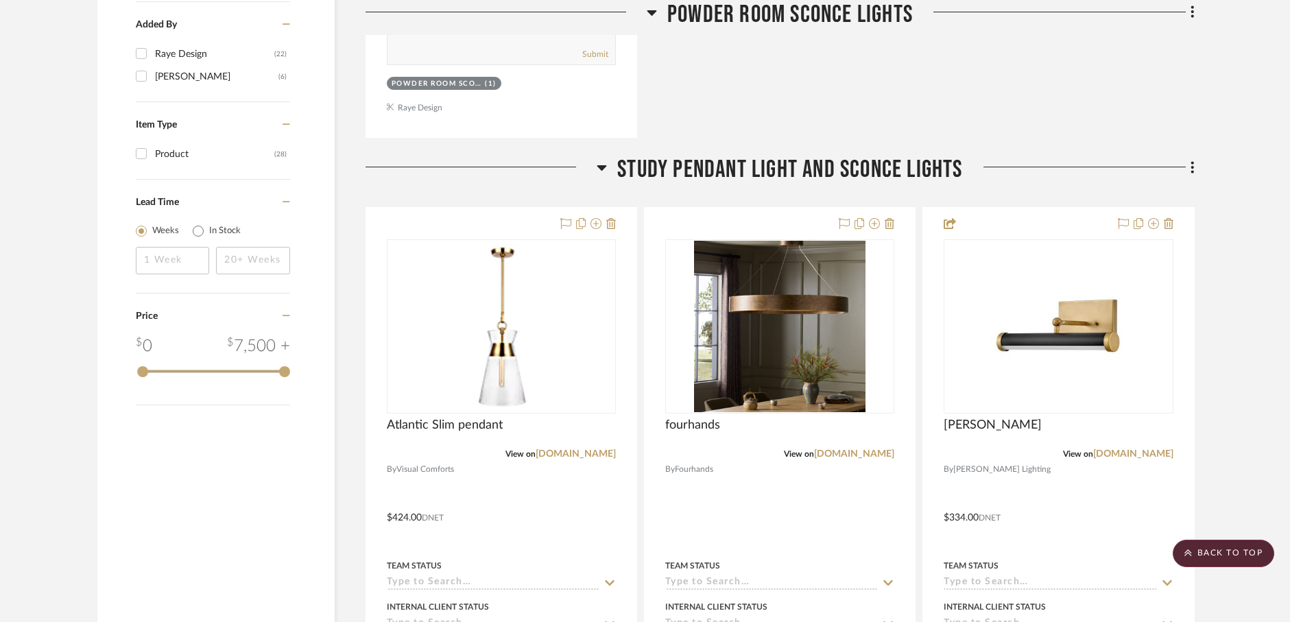
scroll to position [1510, 0]
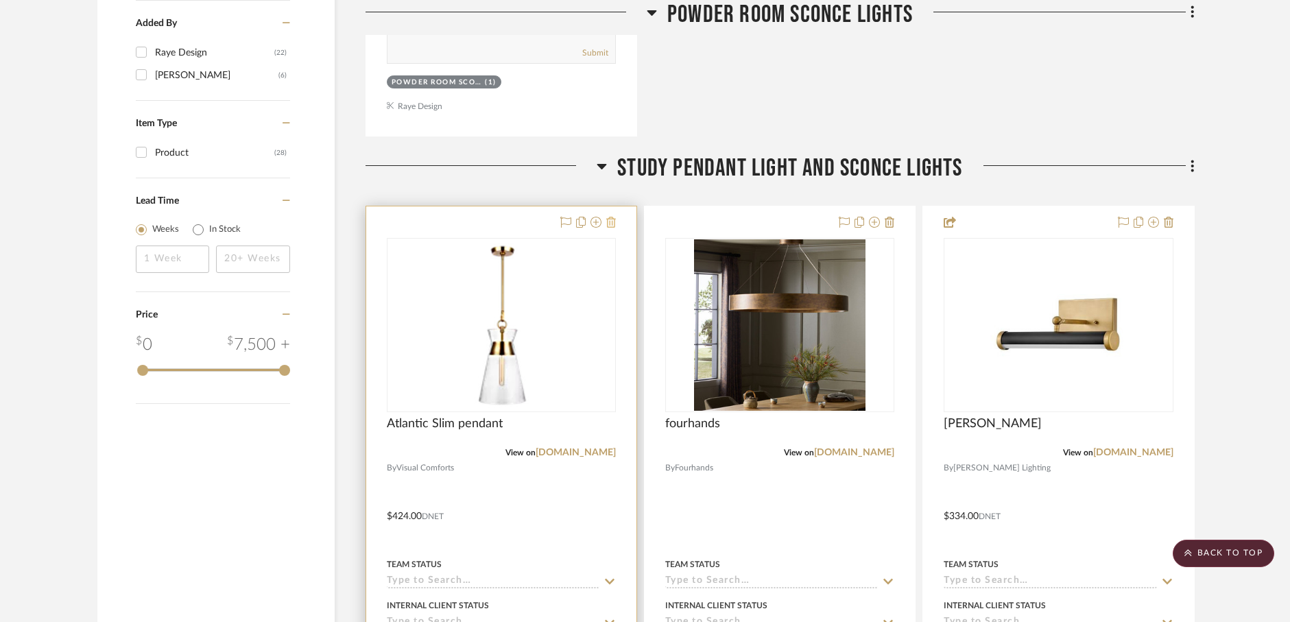
click at [609, 220] on icon at bounding box center [611, 222] width 10 height 11
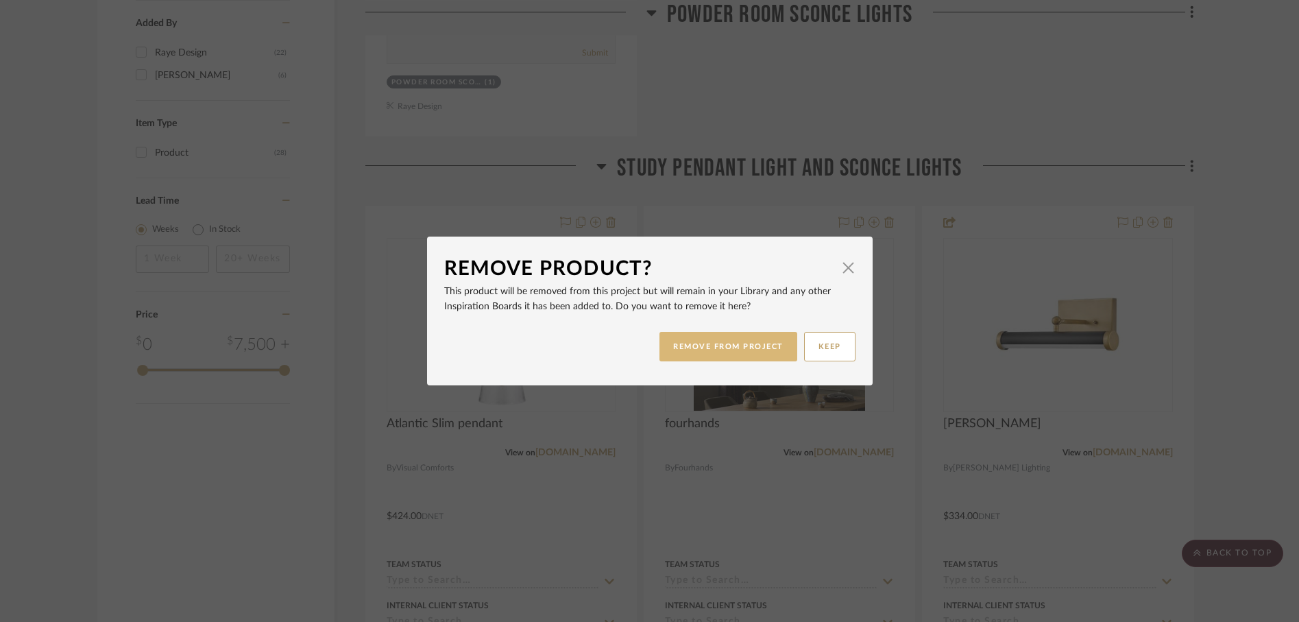
click at [668, 346] on button "REMOVE FROM PROJECT" at bounding box center [729, 346] width 138 height 29
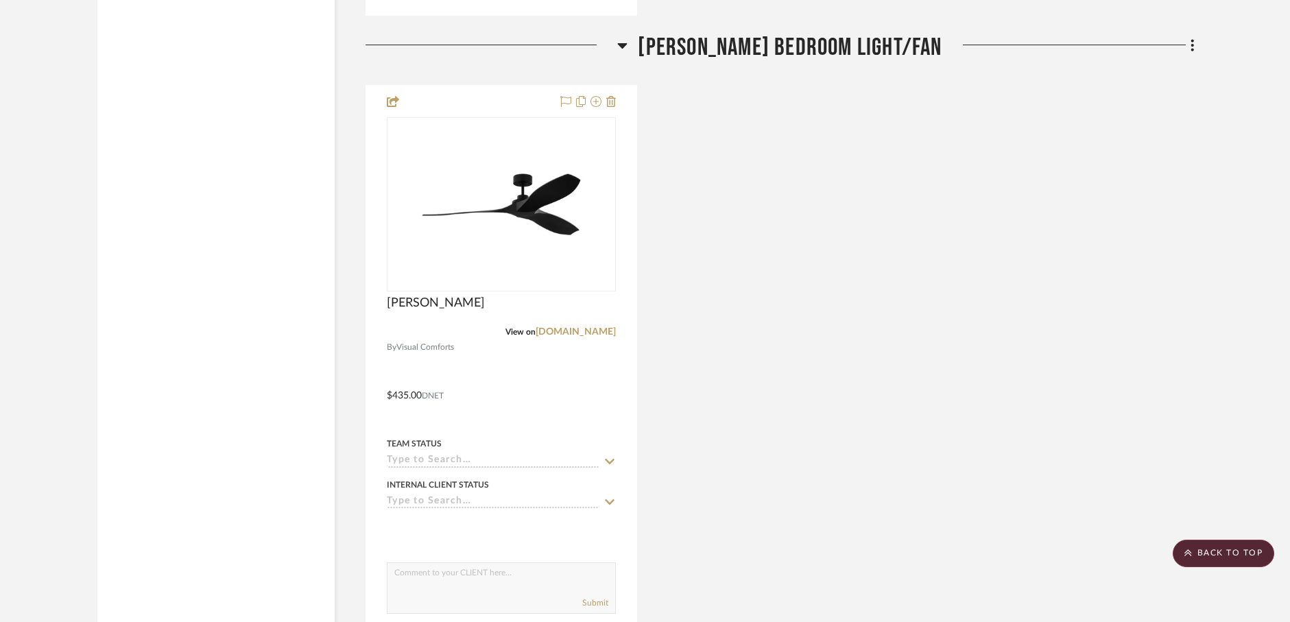
scroll to position [12503, 0]
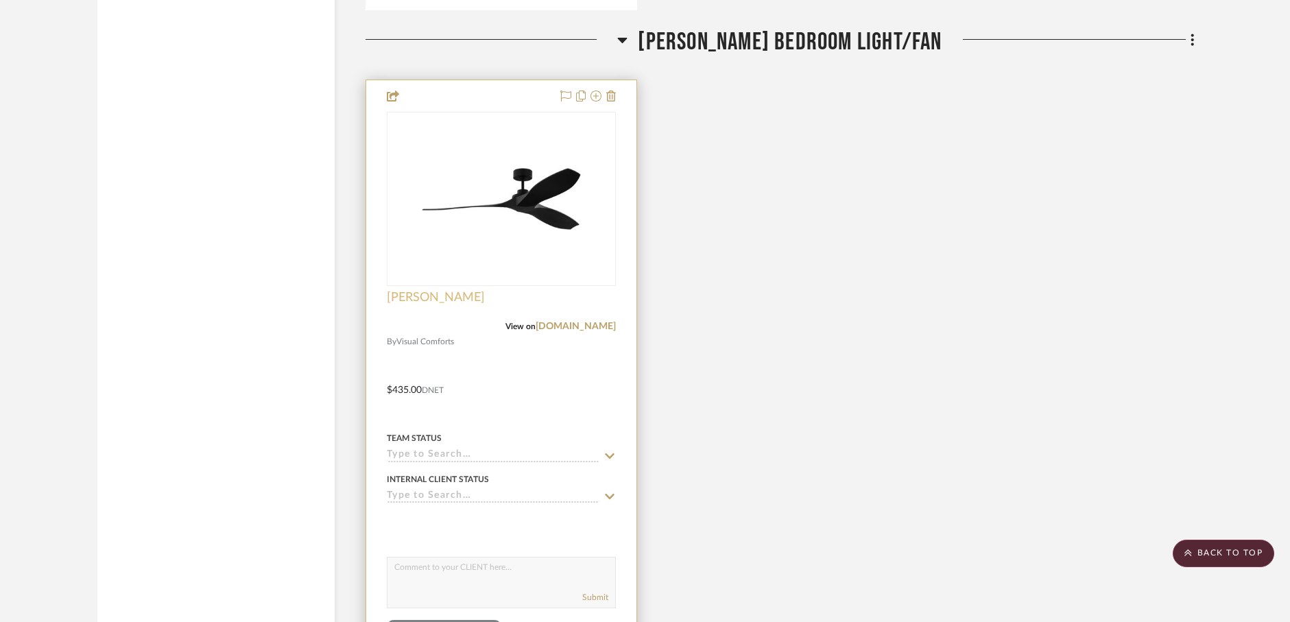
click at [400, 295] on span "[PERSON_NAME]" at bounding box center [436, 297] width 98 height 15
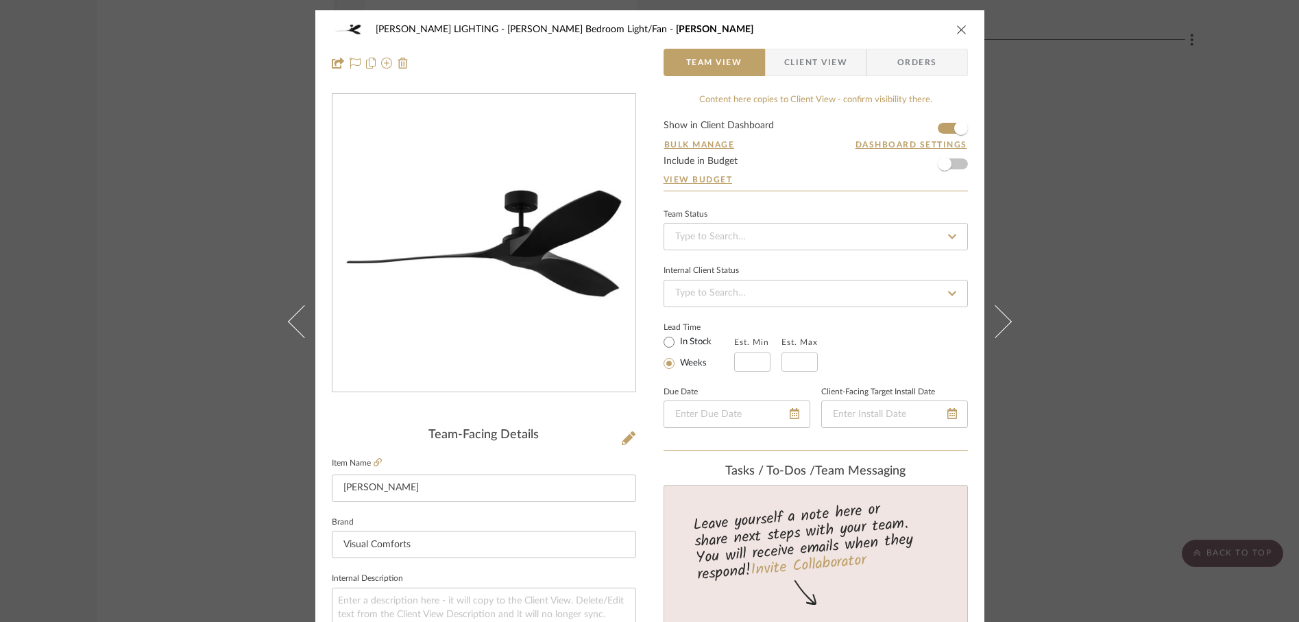
click at [956, 31] on icon "close" at bounding box center [961, 29] width 11 height 11
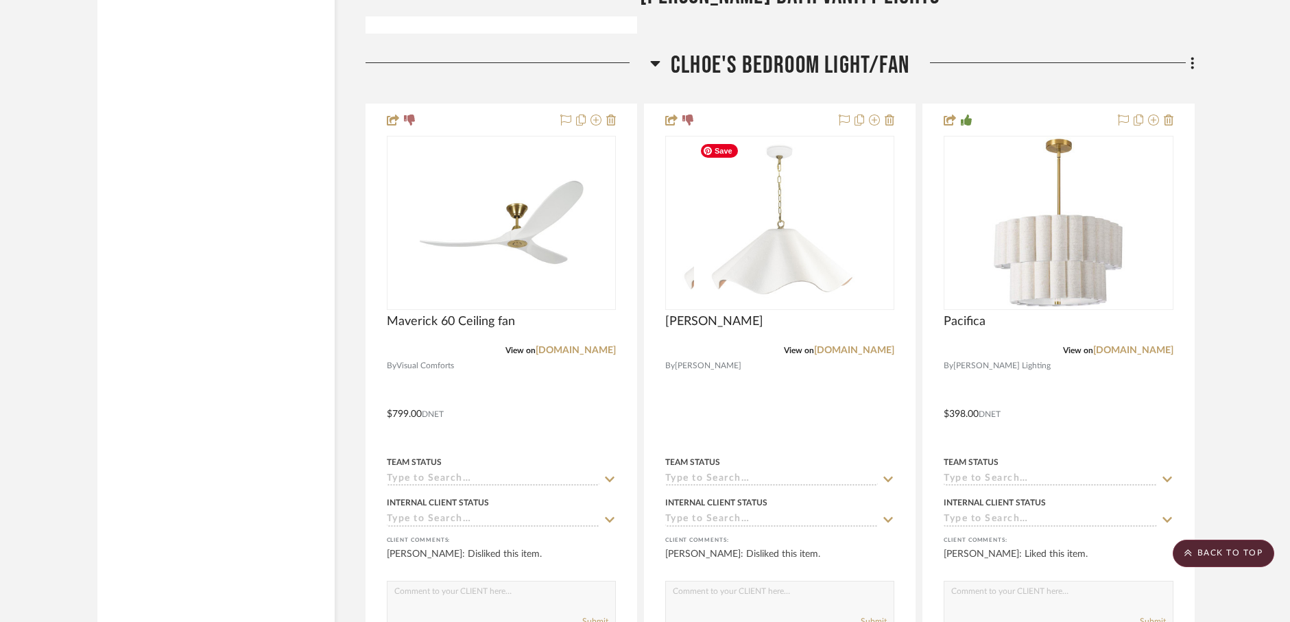
scroll to position [13820, 0]
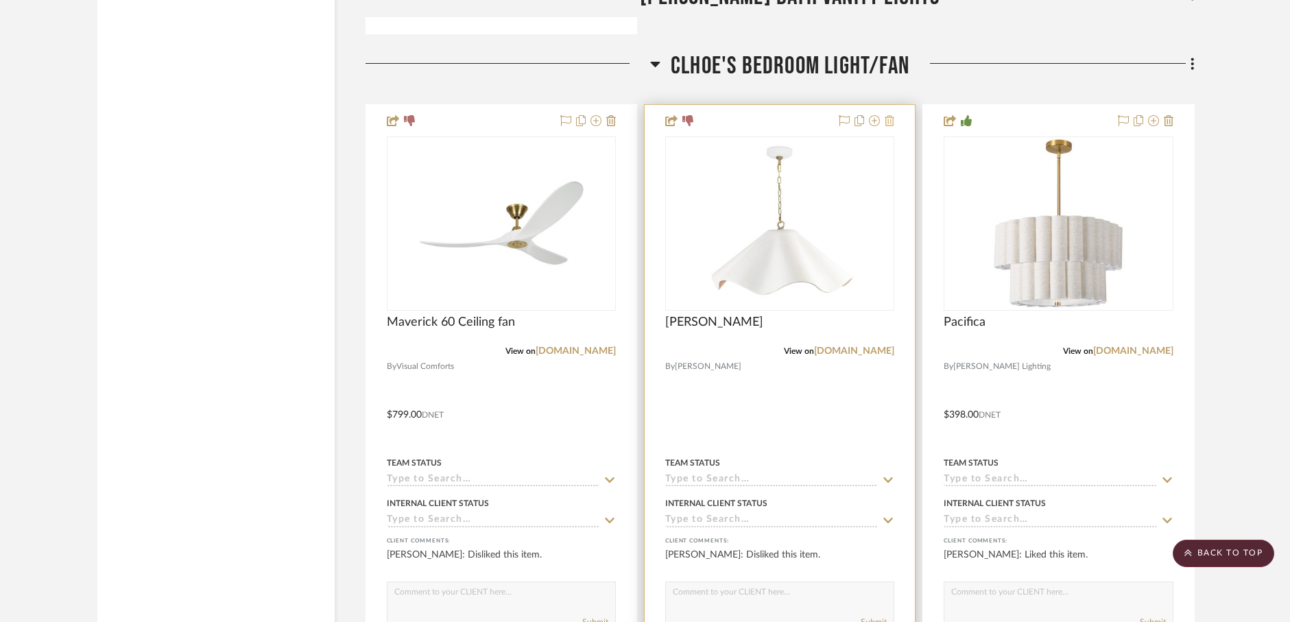
click at [892, 122] on icon at bounding box center [889, 120] width 10 height 11
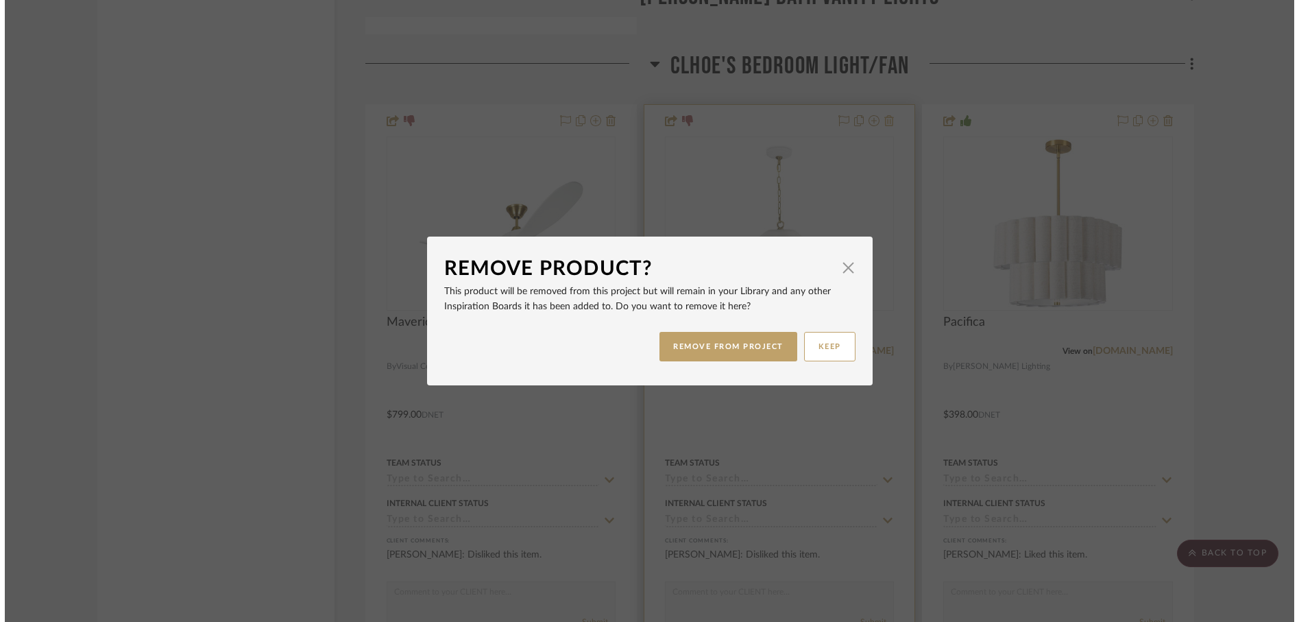
scroll to position [0, 0]
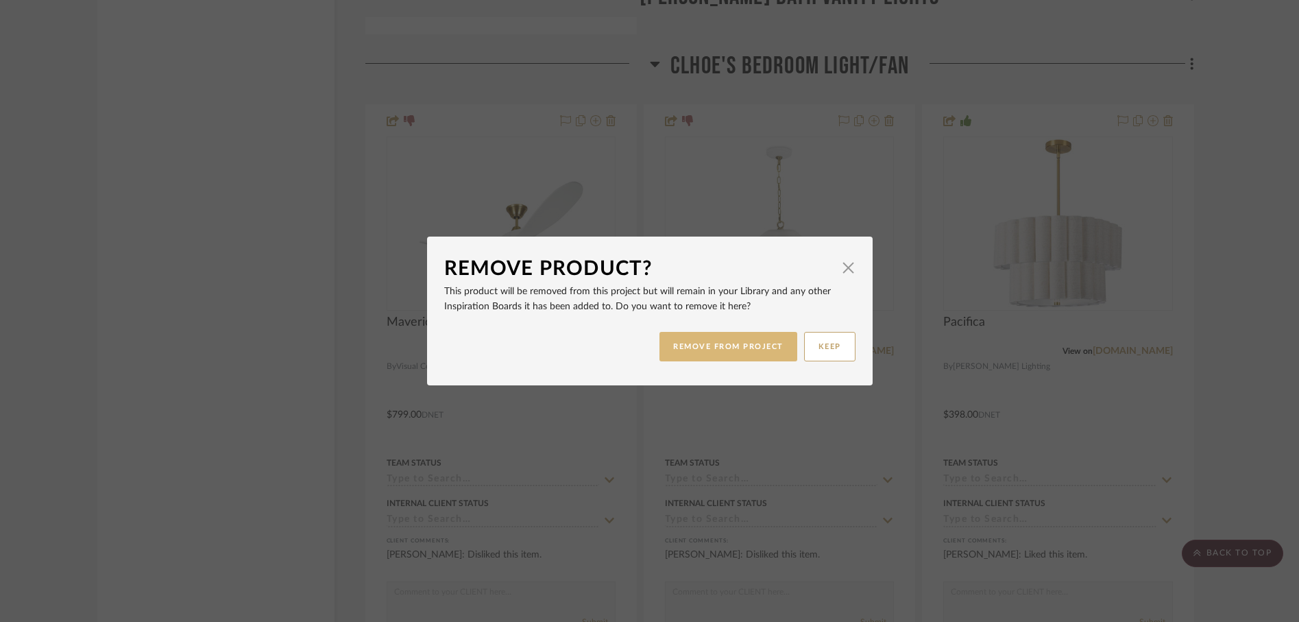
click at [725, 354] on button "REMOVE FROM PROJECT" at bounding box center [729, 346] width 138 height 29
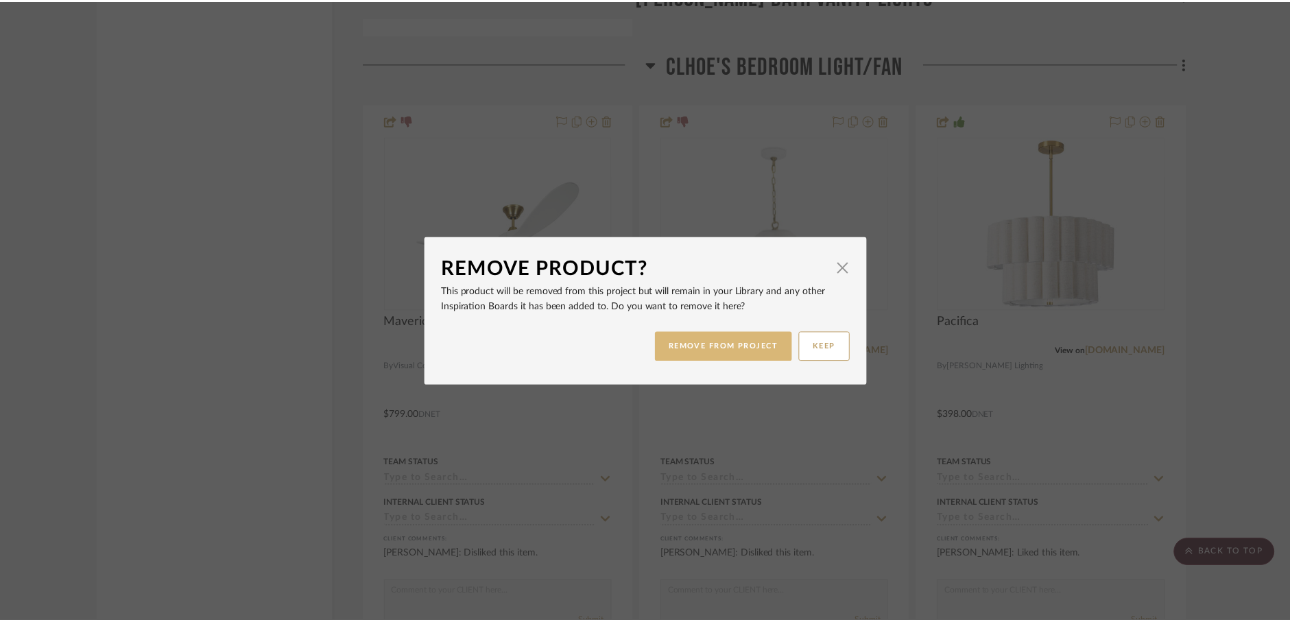
scroll to position [13820, 0]
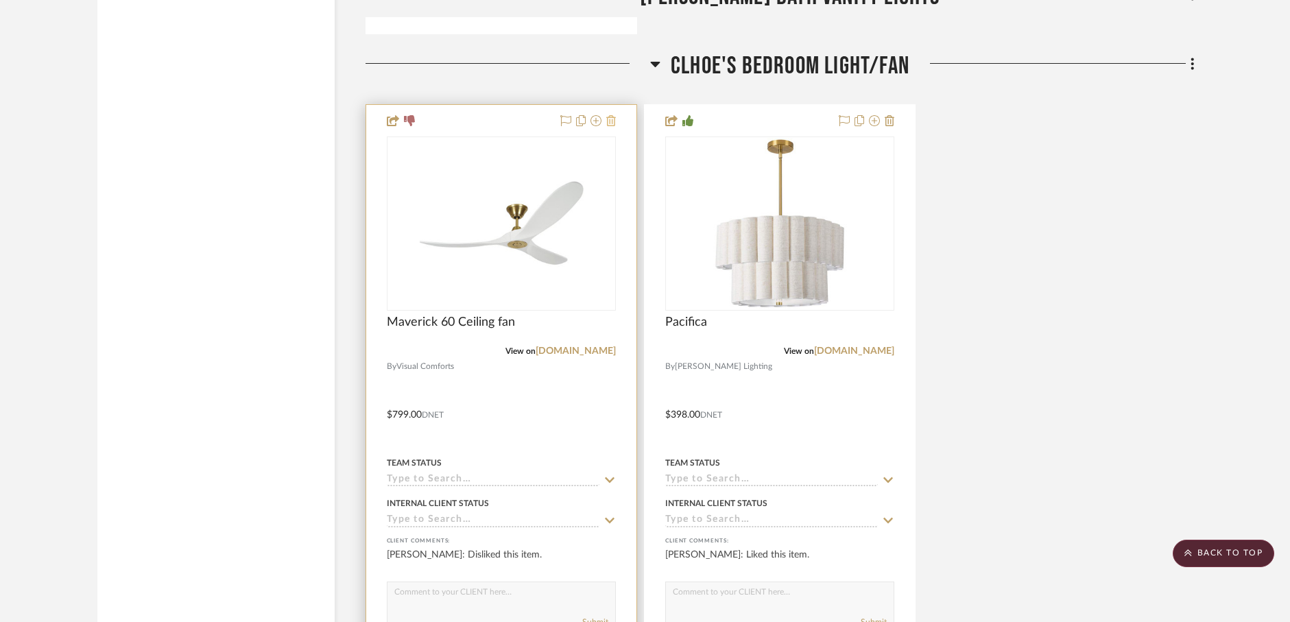
click at [612, 123] on icon at bounding box center [611, 120] width 10 height 11
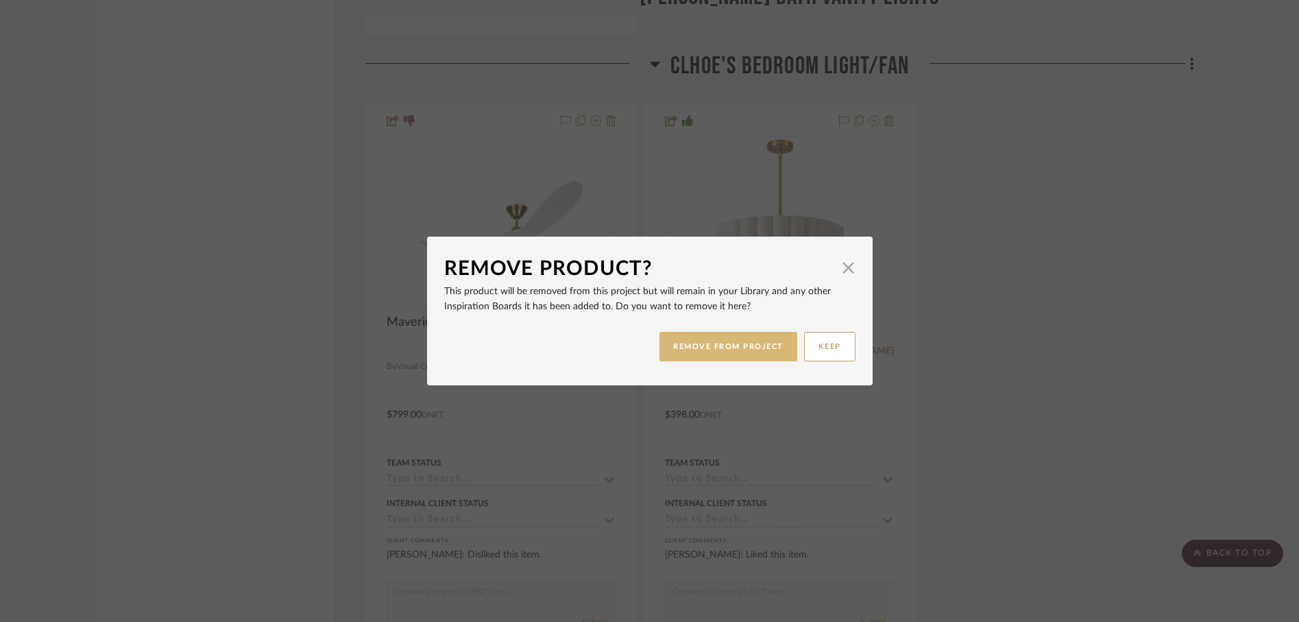
click at [693, 341] on button "REMOVE FROM PROJECT" at bounding box center [729, 346] width 138 height 29
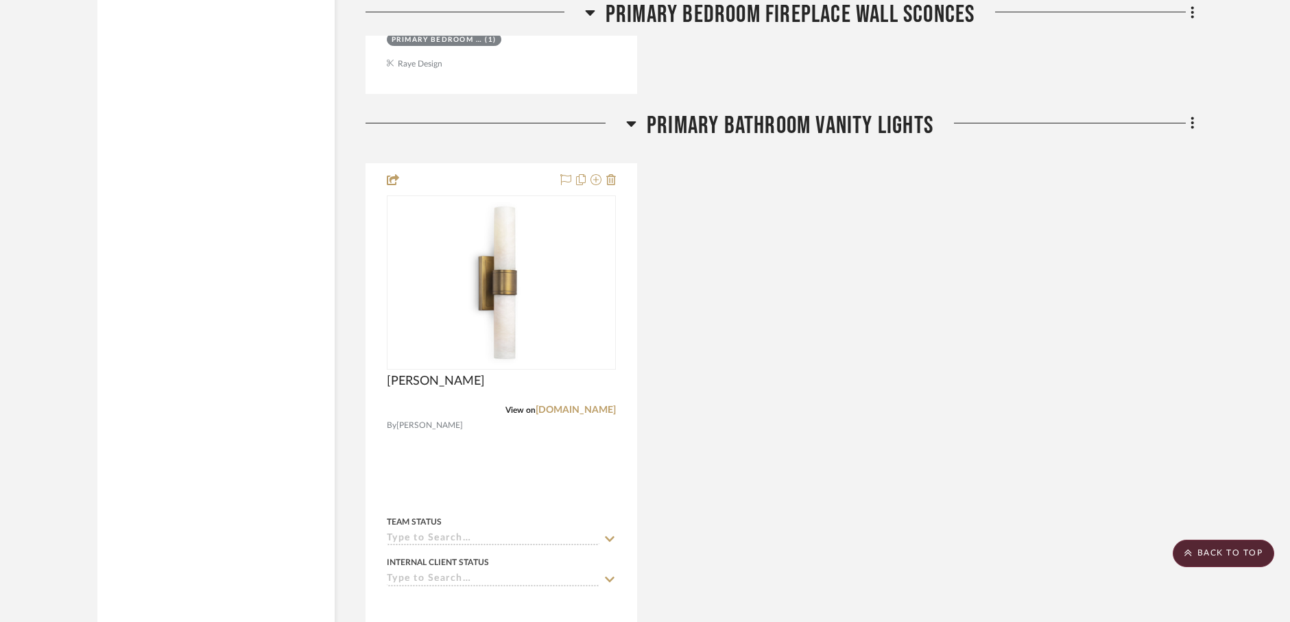
scroll to position [10409, 0]
